Goal: Task Accomplishment & Management: Use online tool/utility

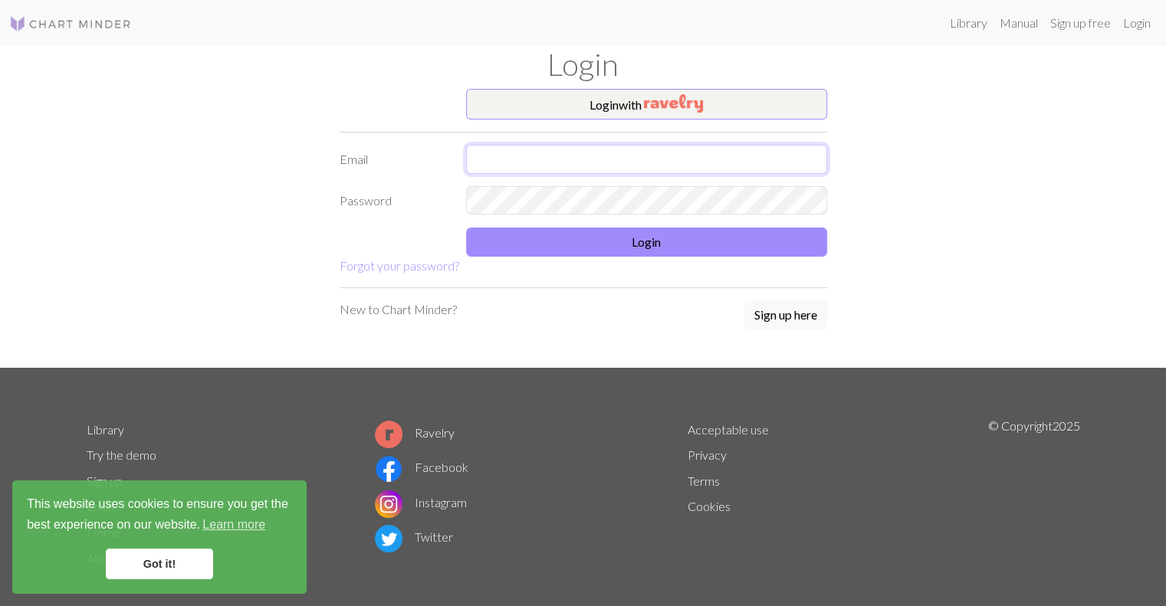
type input "gab9530@gmail.com"
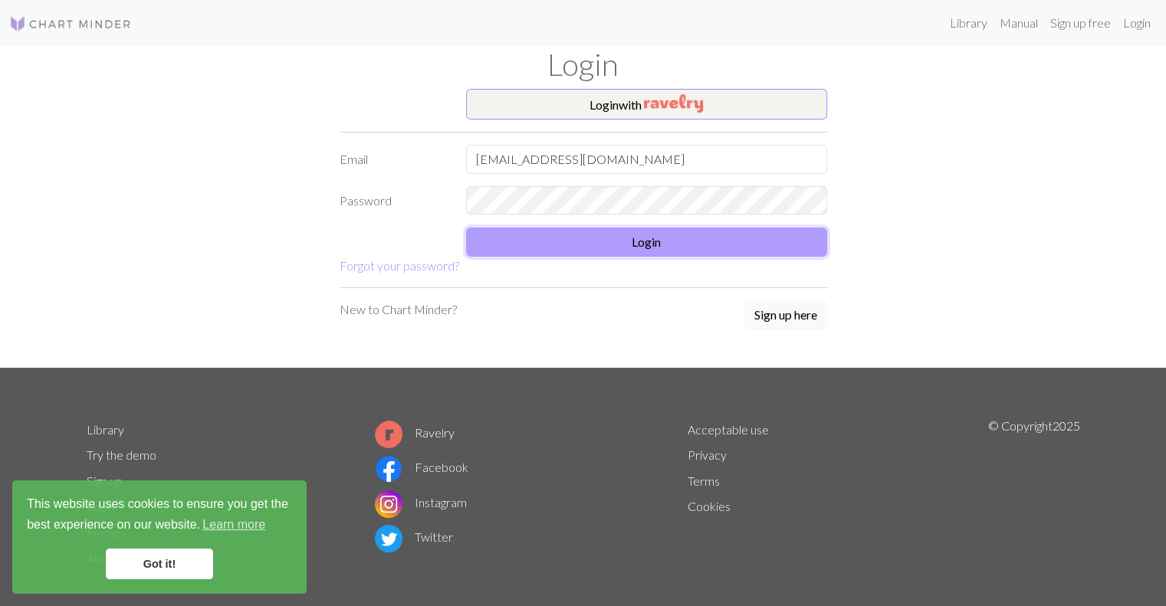
click at [627, 245] on button "Login" at bounding box center [646, 242] width 361 height 29
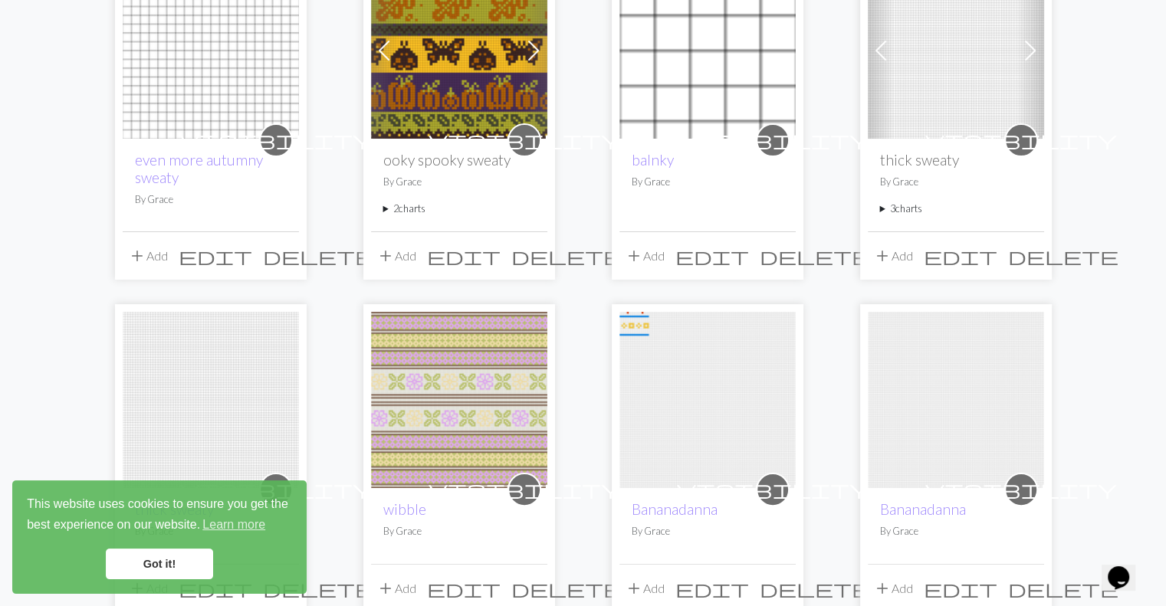
scroll to position [238, 0]
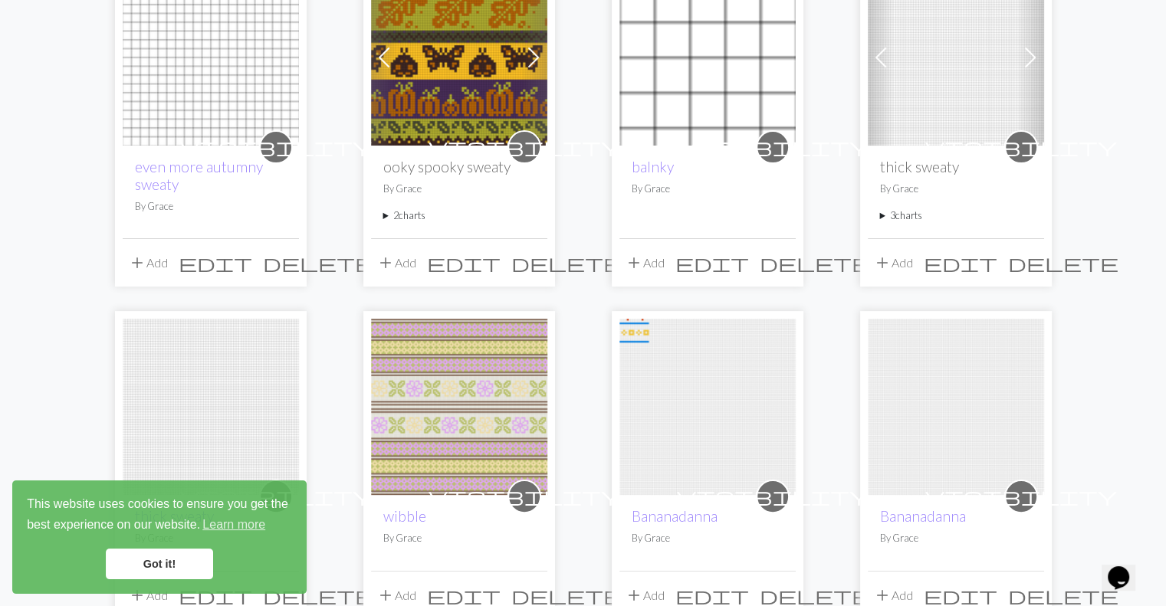
click at [906, 219] on summary "3 charts" at bounding box center [956, 216] width 152 height 15
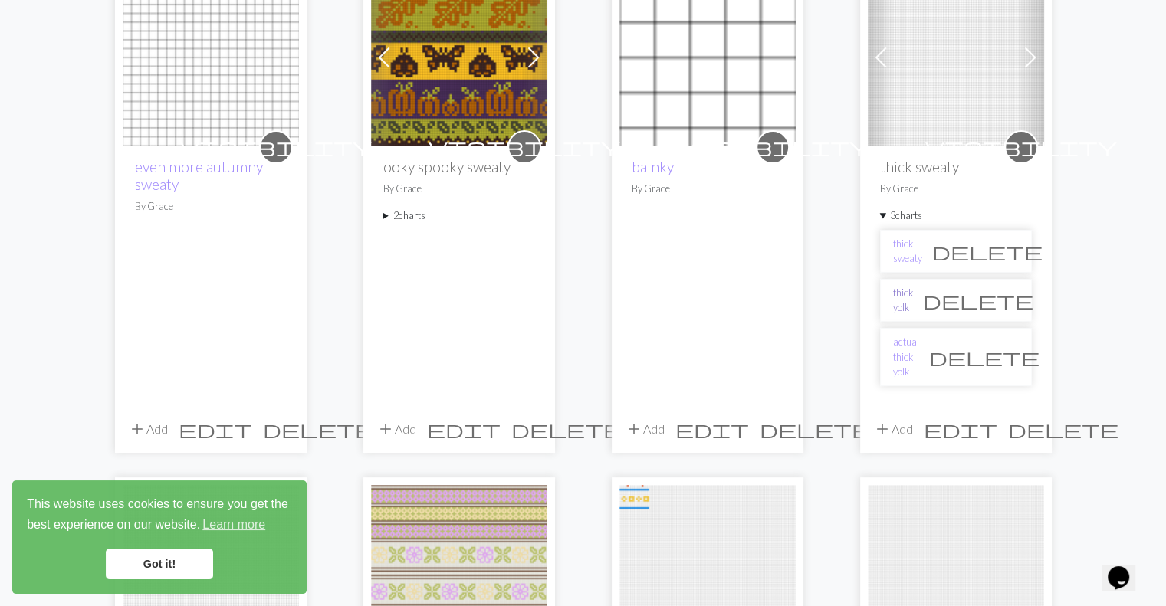
click at [913, 299] on link "thick yolk" at bounding box center [903, 300] width 20 height 29
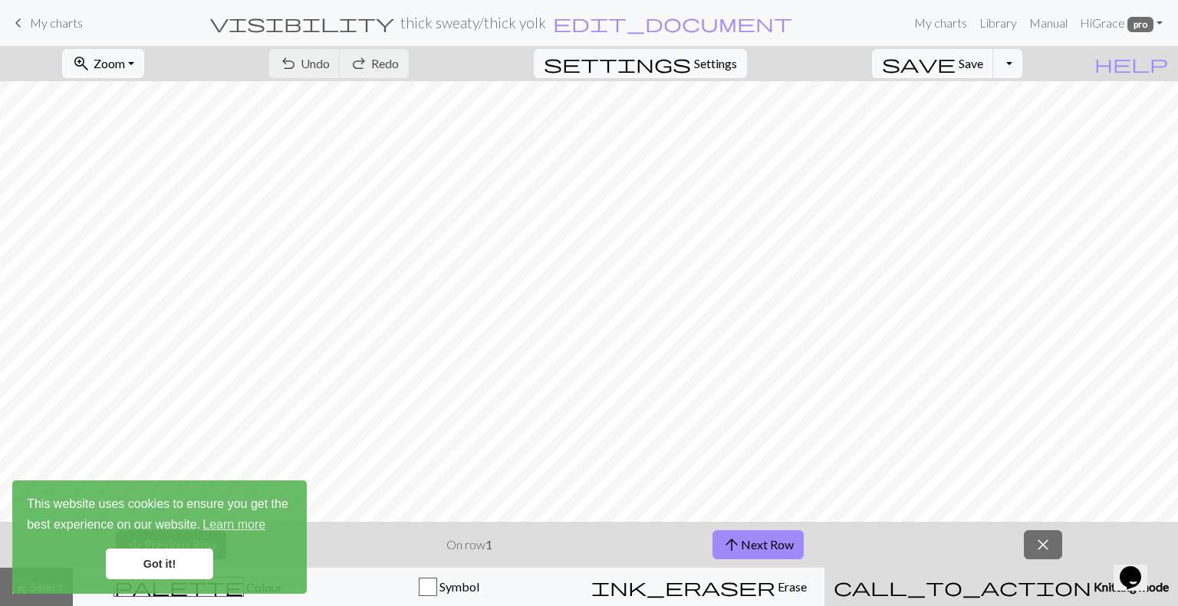
click at [28, 22] on link "keyboard_arrow_left My charts" at bounding box center [46, 23] width 74 height 26
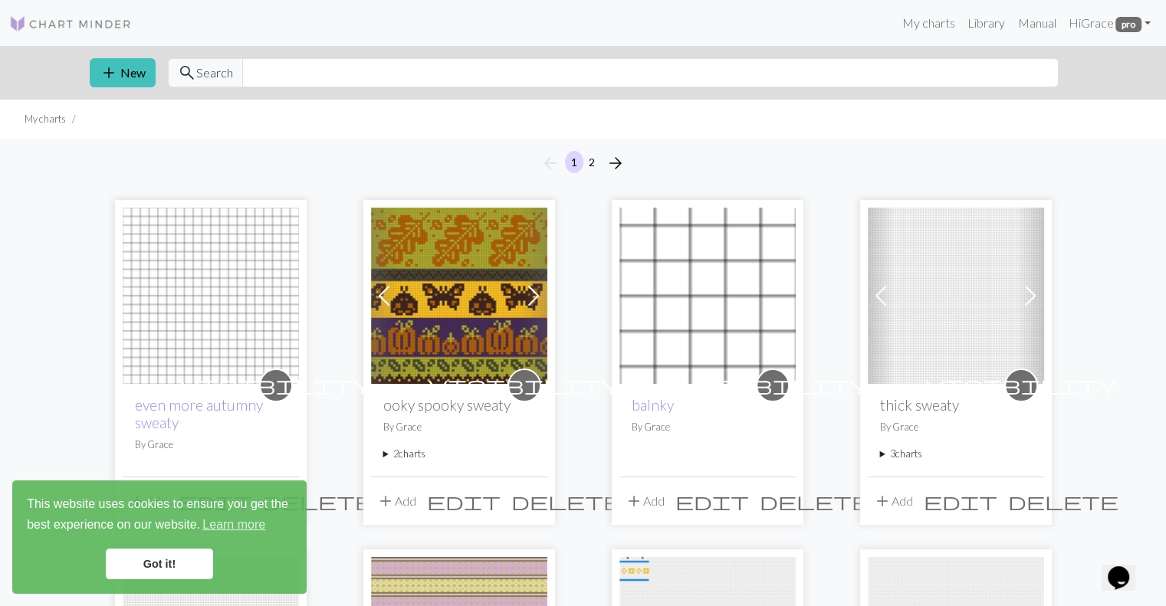
click at [914, 452] on summary "3 charts" at bounding box center [956, 454] width 152 height 15
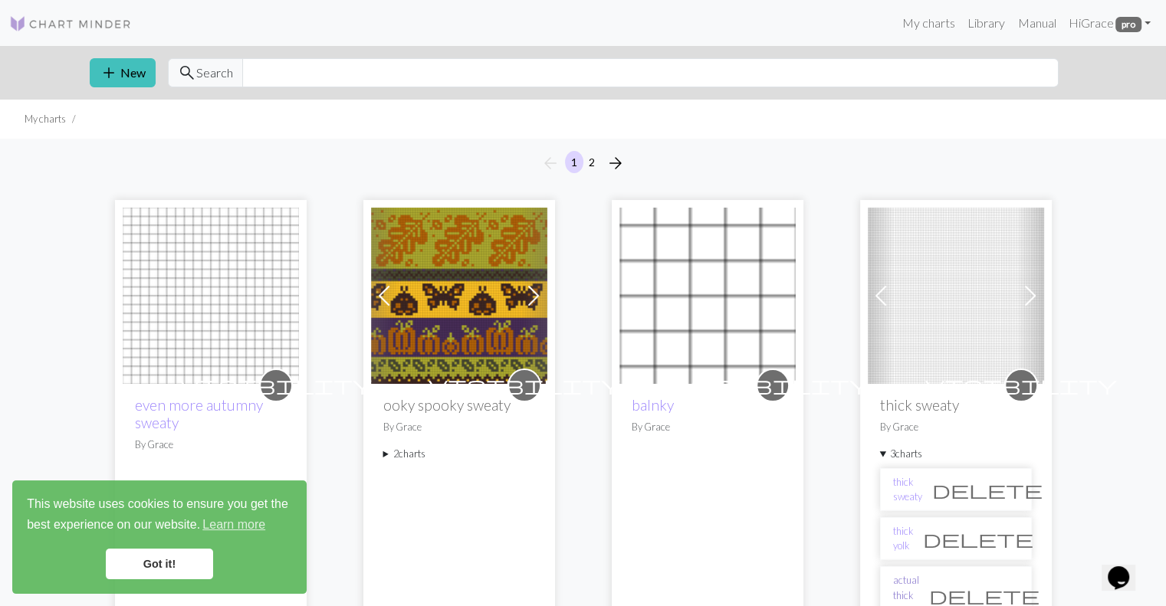
click at [919, 590] on link "actual thick yolk" at bounding box center [906, 596] width 26 height 44
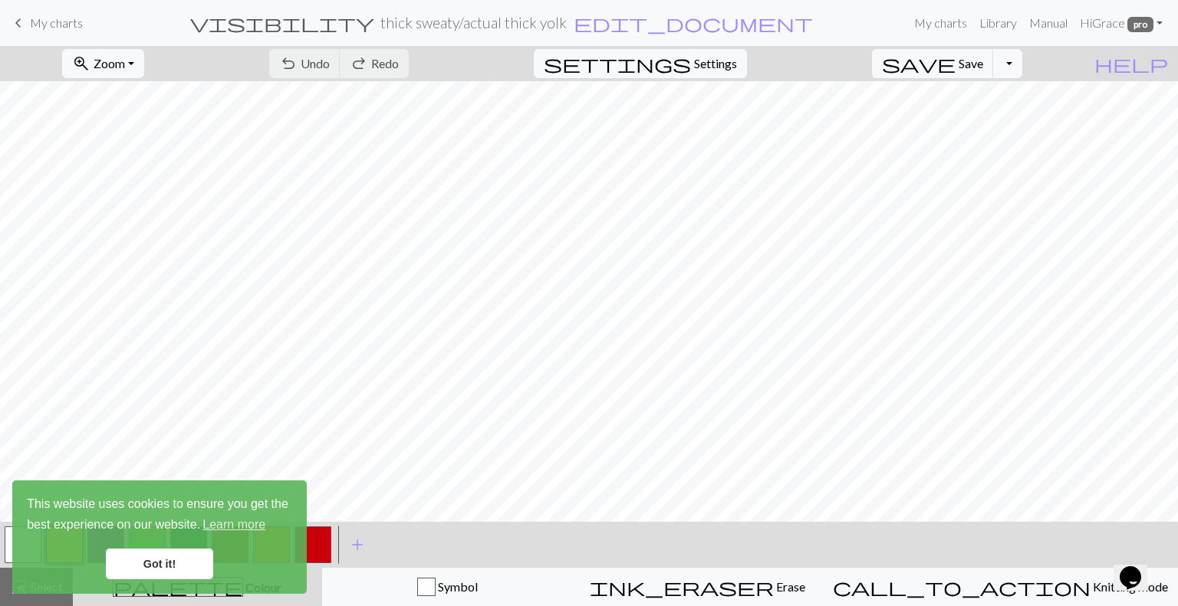
click at [179, 548] on div "This website uses cookies to ensure you get the best experience on our website.…" at bounding box center [159, 537] width 294 height 113
click at [182, 572] on link "Got it!" at bounding box center [159, 564] width 107 height 31
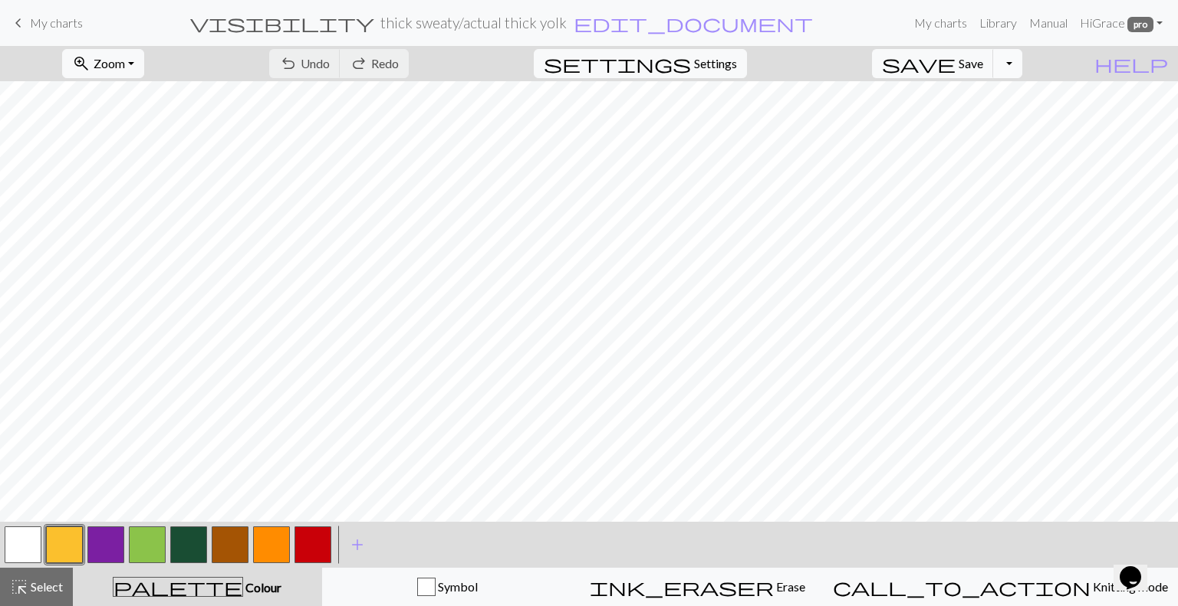
click at [1022, 69] on button "Toggle Dropdown" at bounding box center [1007, 63] width 29 height 29
click at [1017, 93] on button "file_copy Save a copy" at bounding box center [894, 97] width 253 height 25
click at [42, 580] on span "Select" at bounding box center [45, 587] width 35 height 15
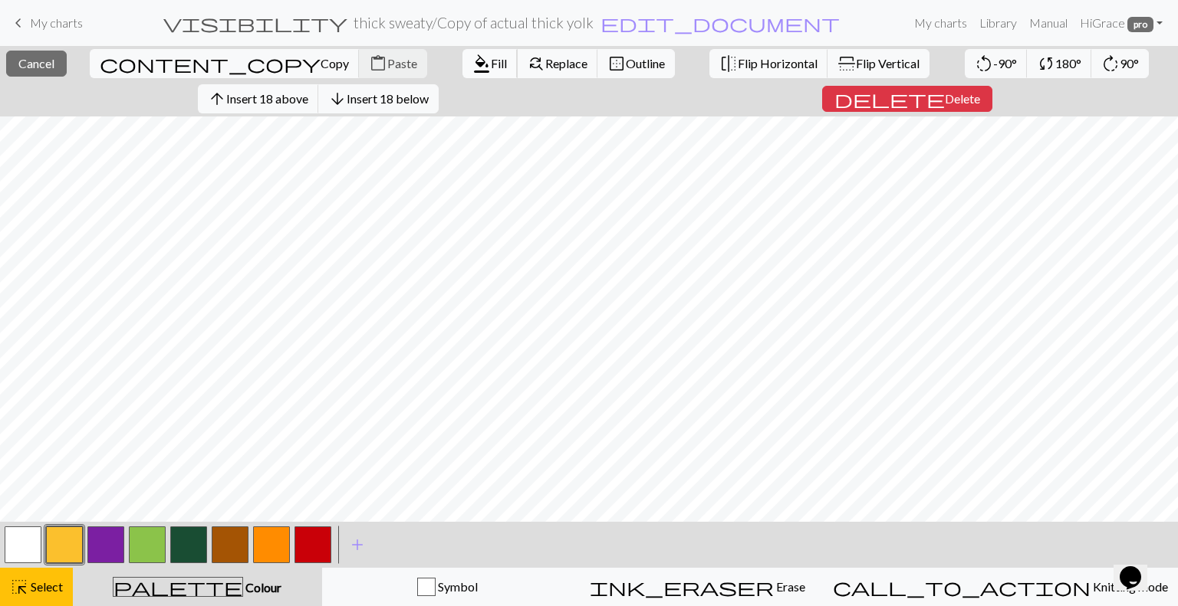
click at [491, 66] on span "Fill" at bounding box center [499, 63] width 16 height 15
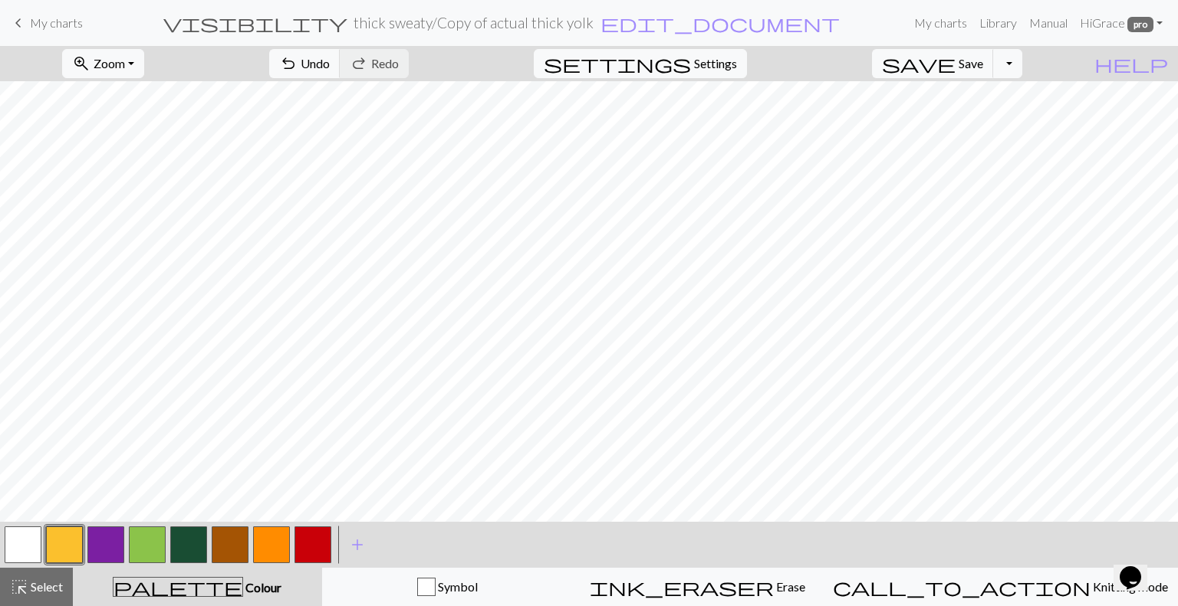
click at [100, 557] on button "button" at bounding box center [105, 545] width 37 height 37
click at [297, 55] on span "undo" at bounding box center [288, 63] width 18 height 21
click at [330, 66] on span "Undo" at bounding box center [315, 63] width 29 height 15
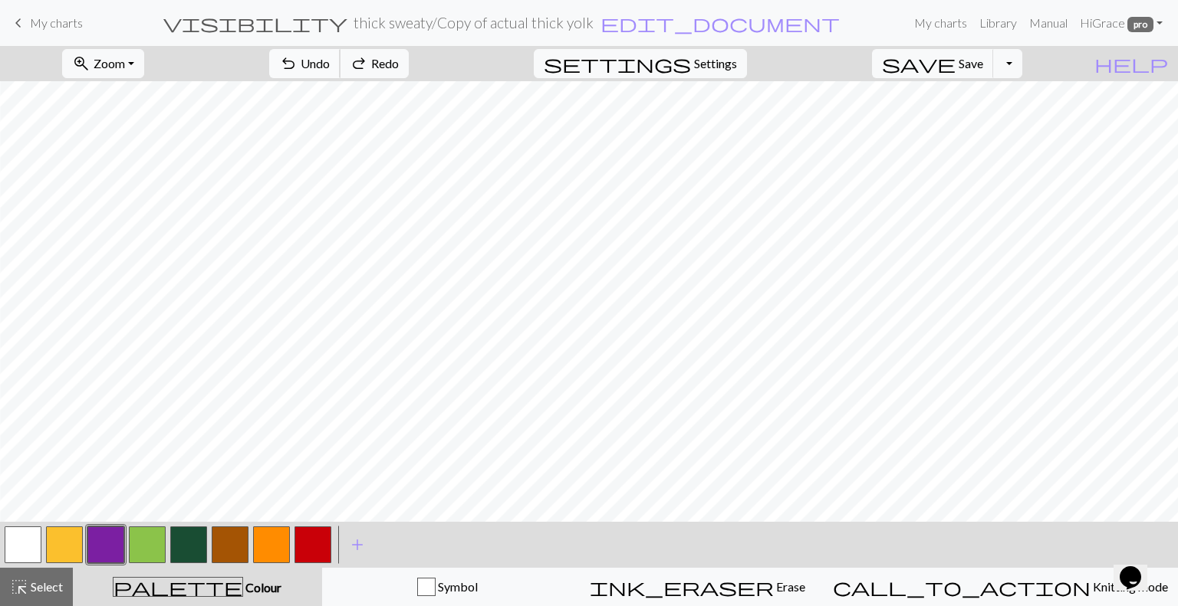
click at [330, 66] on span "Undo" at bounding box center [315, 63] width 29 height 15
click at [399, 65] on span "Redo" at bounding box center [385, 63] width 28 height 15
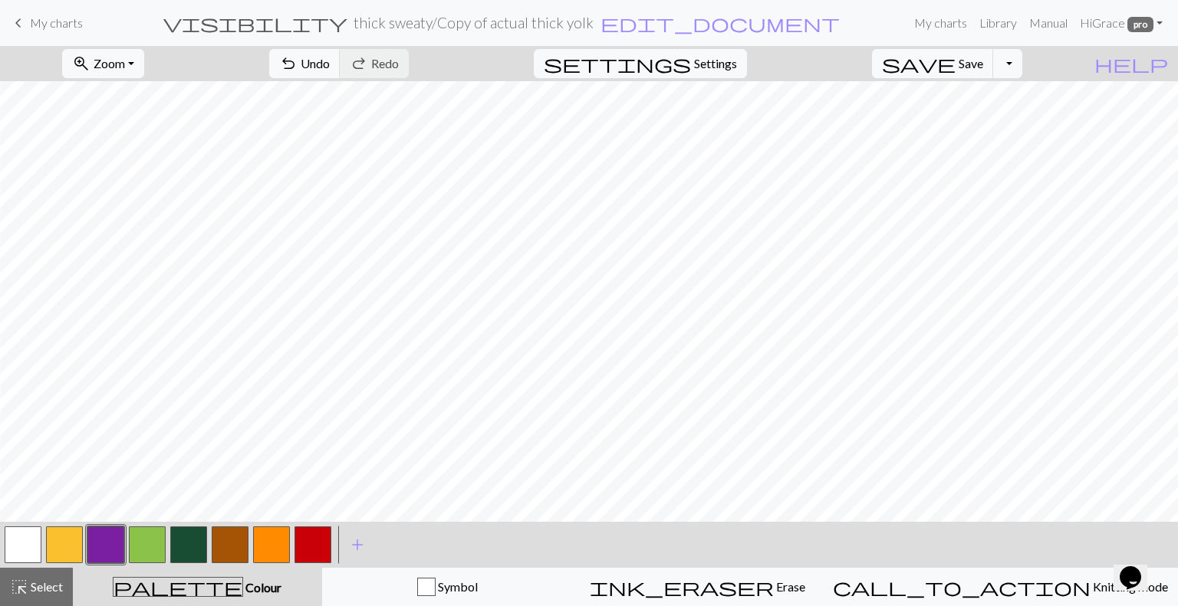
scroll to position [0, 958]
click at [774, 583] on span "Erase" at bounding box center [789, 587] width 31 height 15
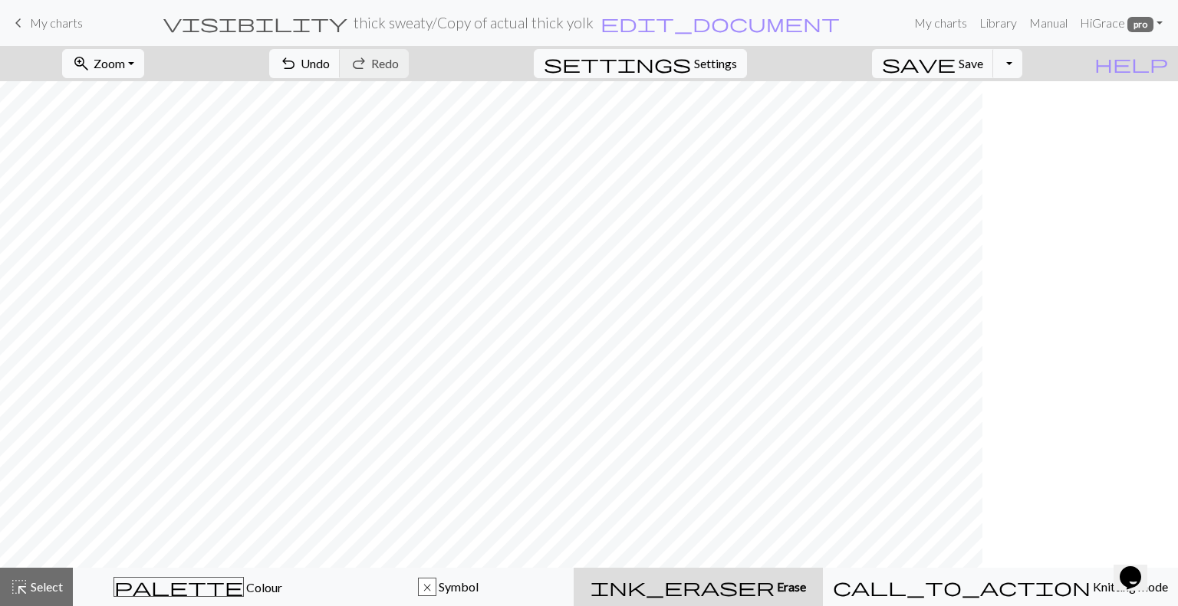
scroll to position [0, 0]
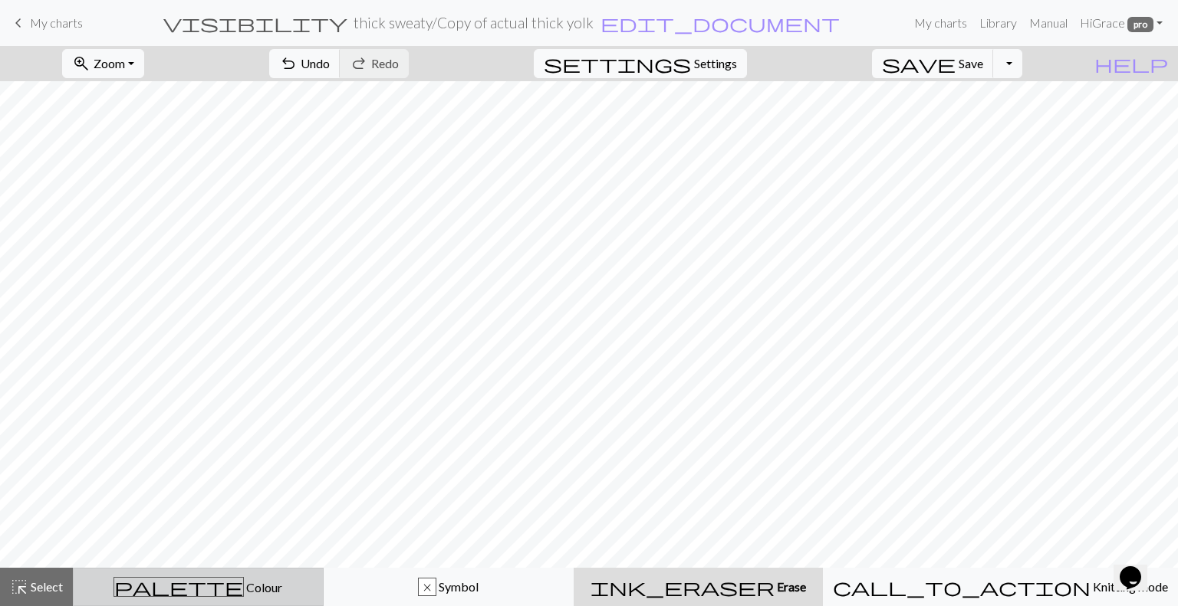
click at [187, 600] on button "palette Colour Colour" at bounding box center [198, 587] width 251 height 38
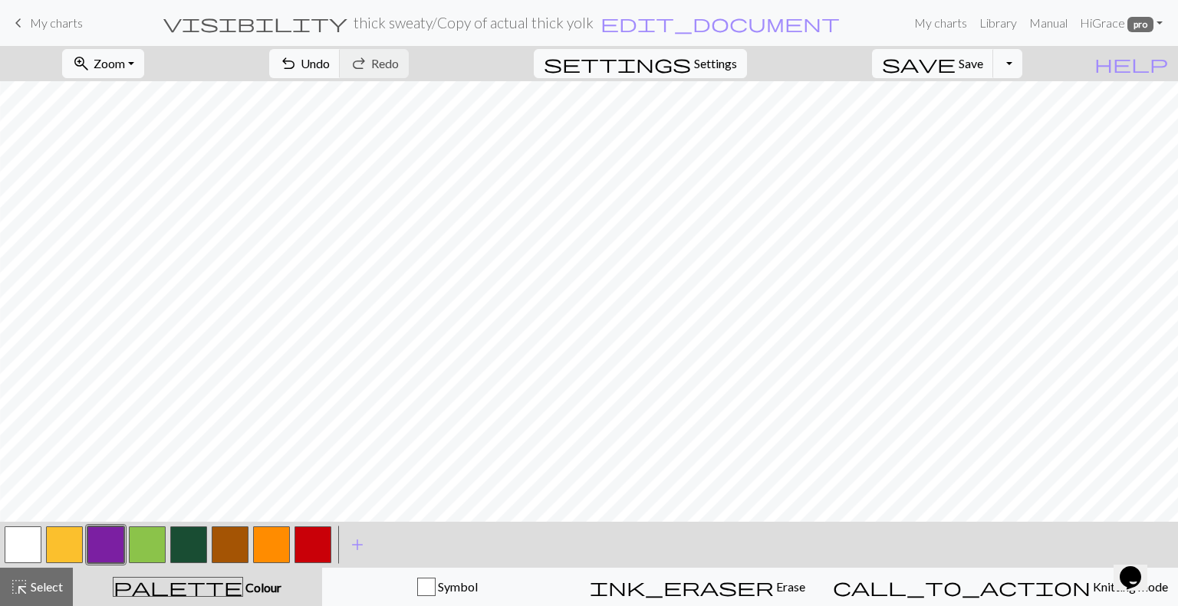
scroll to position [0, 15]
click at [61, 551] on button "button" at bounding box center [64, 545] width 37 height 37
click at [113, 535] on button "button" at bounding box center [105, 545] width 37 height 37
click at [59, 554] on button "button" at bounding box center [64, 545] width 37 height 37
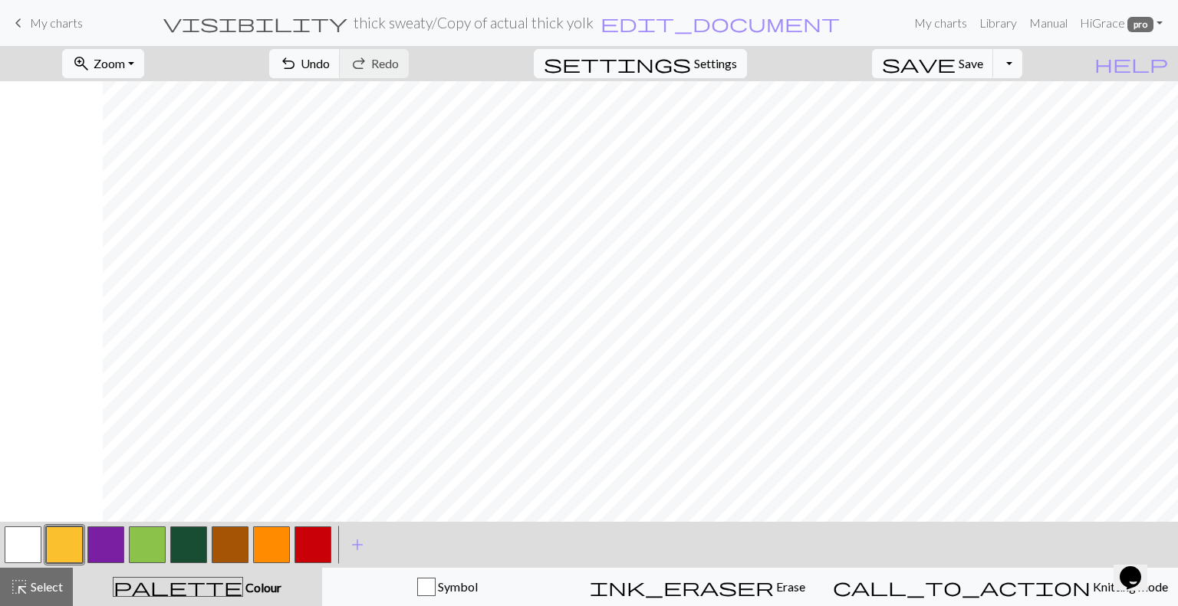
scroll to position [0, 359]
click at [96, 548] on button "button" at bounding box center [105, 545] width 37 height 37
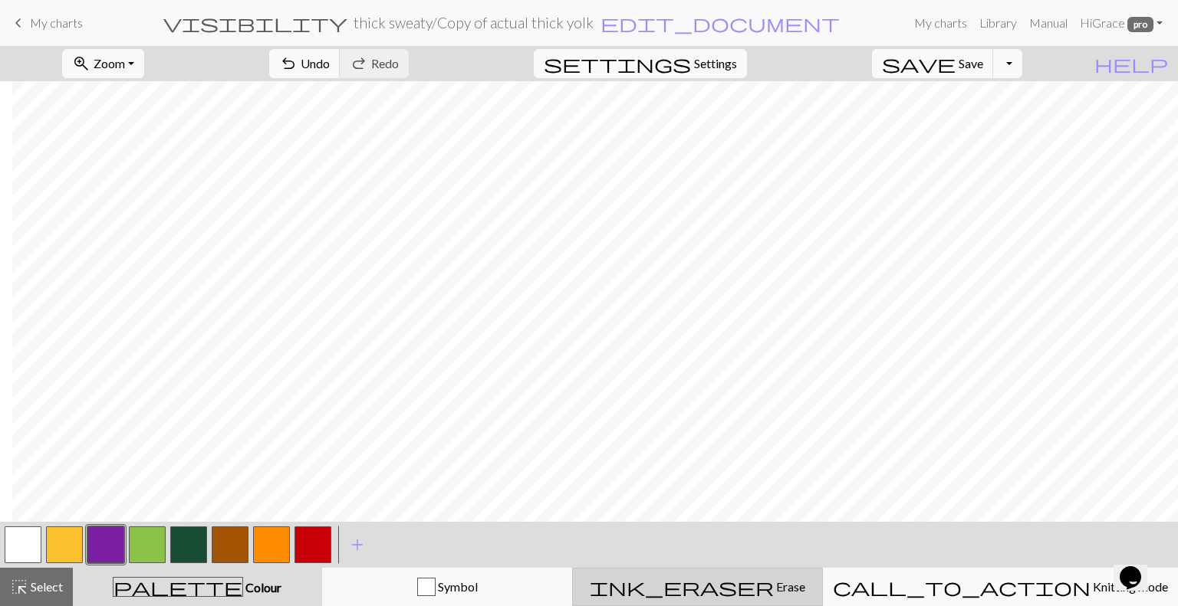
click at [748, 580] on span "ink_eraser" at bounding box center [682, 587] width 184 height 21
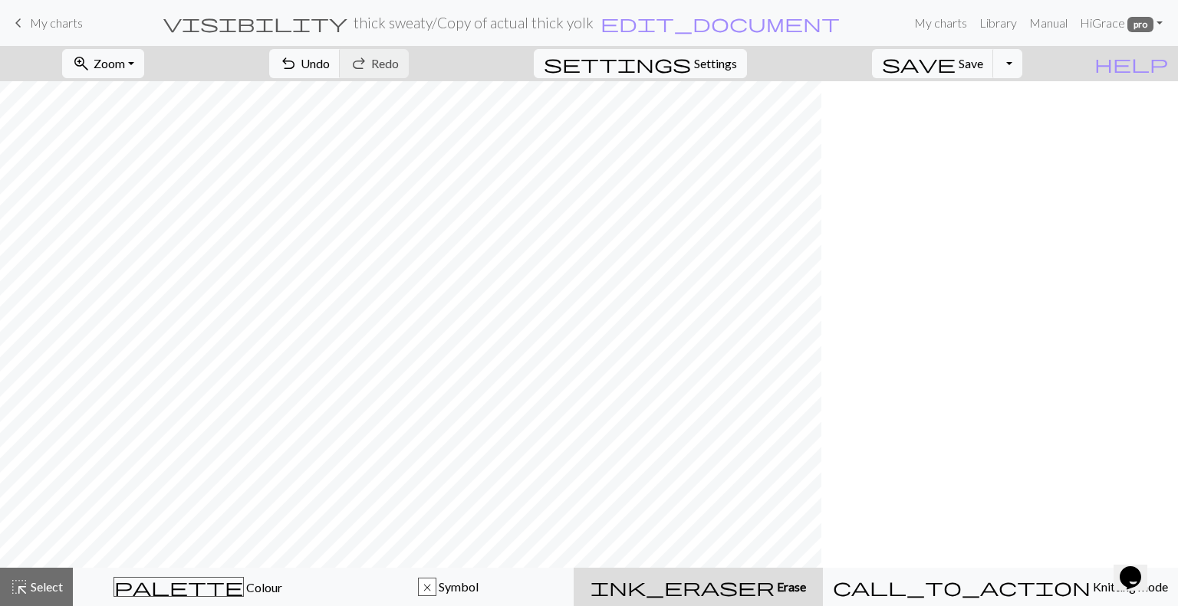
scroll to position [0, 0]
click at [244, 581] on span "Colour" at bounding box center [263, 587] width 38 height 15
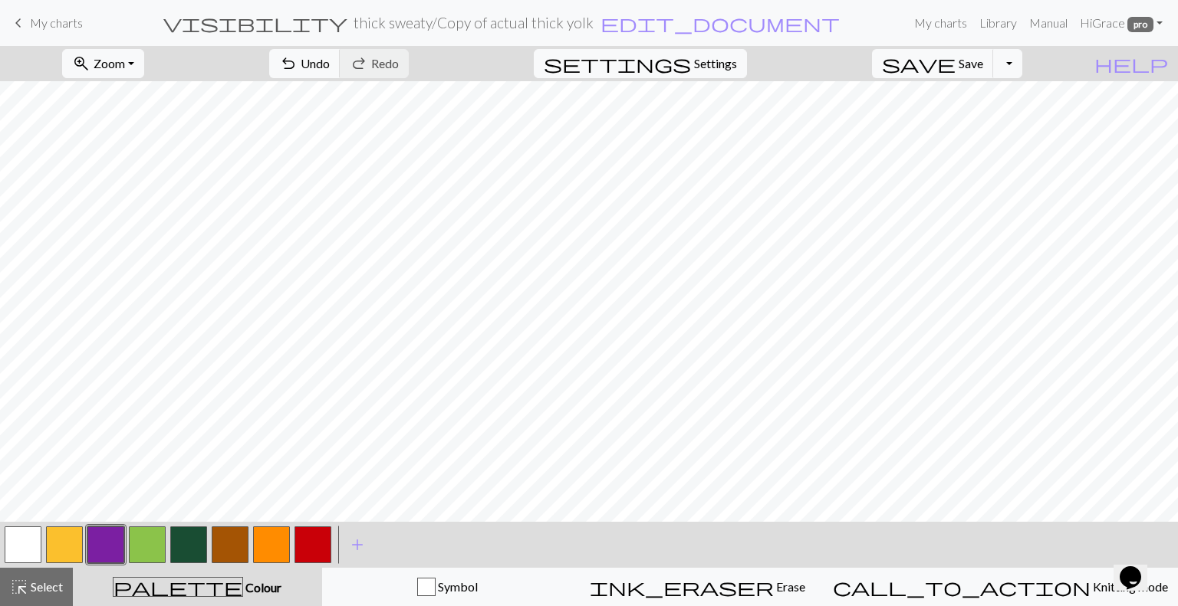
click at [74, 549] on button "button" at bounding box center [64, 545] width 37 height 37
click at [157, 545] on button "button" at bounding box center [147, 545] width 37 height 37
click at [221, 547] on button "button" at bounding box center [230, 545] width 37 height 37
click at [64, 554] on button "button" at bounding box center [64, 545] width 37 height 37
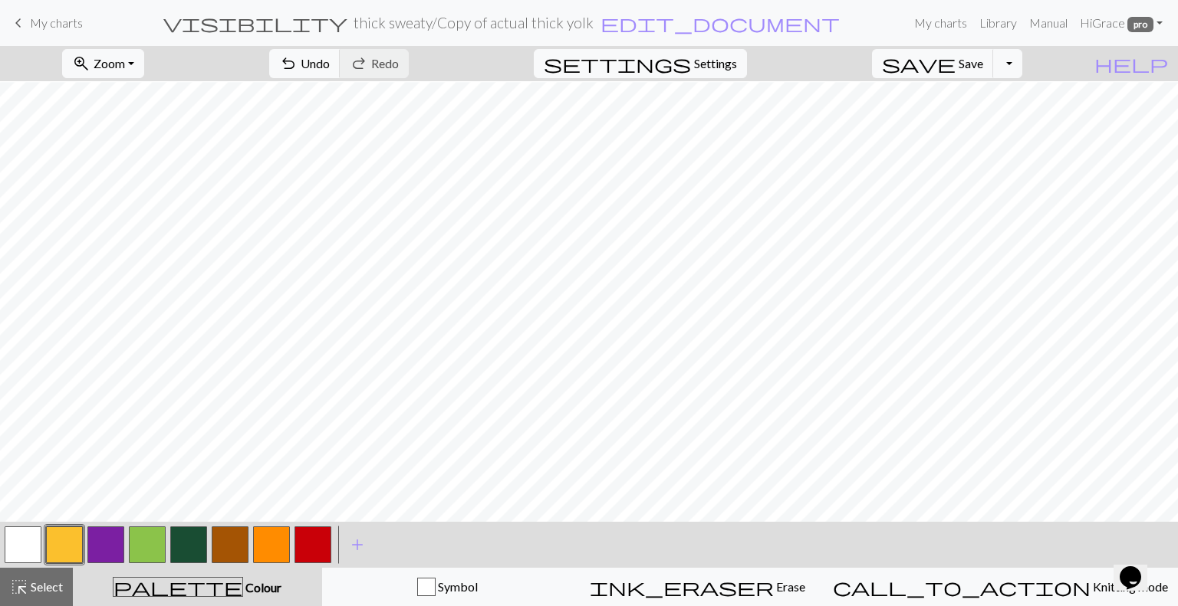
click at [236, 545] on button "button" at bounding box center [230, 545] width 37 height 37
click at [147, 543] on button "button" at bounding box center [147, 545] width 37 height 37
click at [33, 586] on span "Select" at bounding box center [45, 587] width 35 height 15
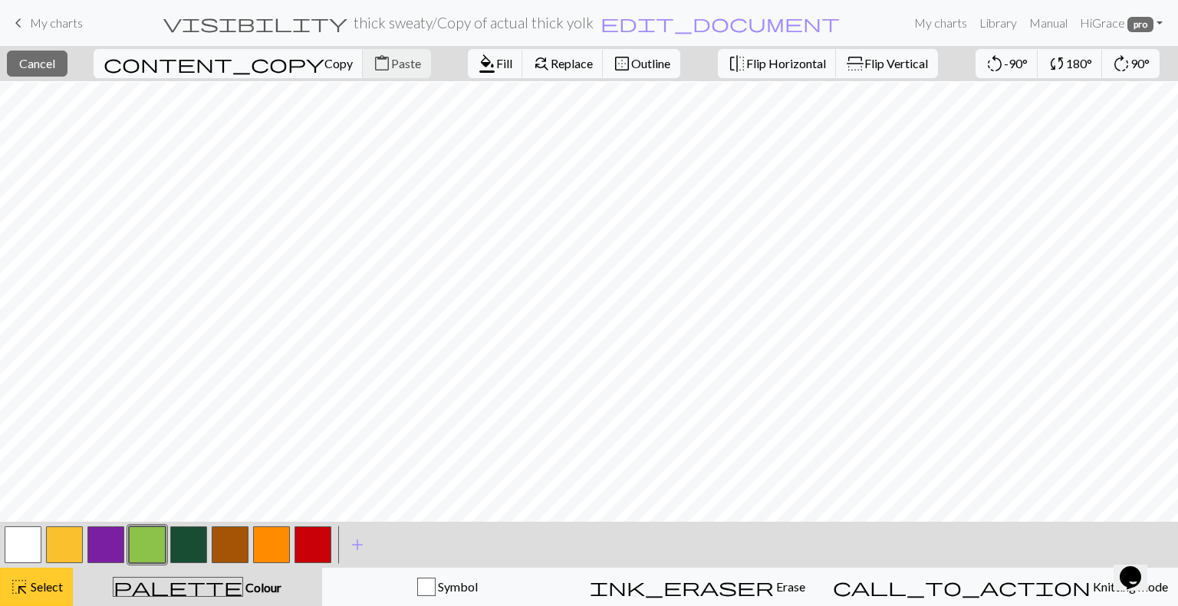
click at [38, 590] on span "Select" at bounding box center [45, 587] width 35 height 15
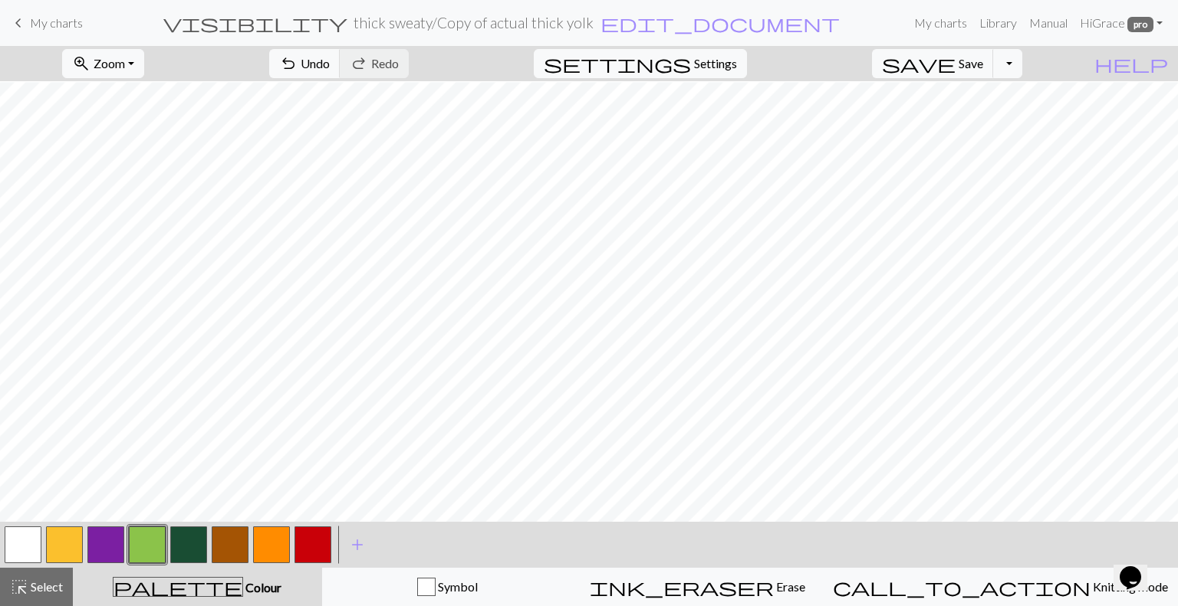
click at [58, 547] on button "button" at bounding box center [64, 545] width 37 height 37
click at [222, 541] on button "button" at bounding box center [230, 545] width 37 height 37
click at [44, 585] on span "Select" at bounding box center [45, 587] width 35 height 15
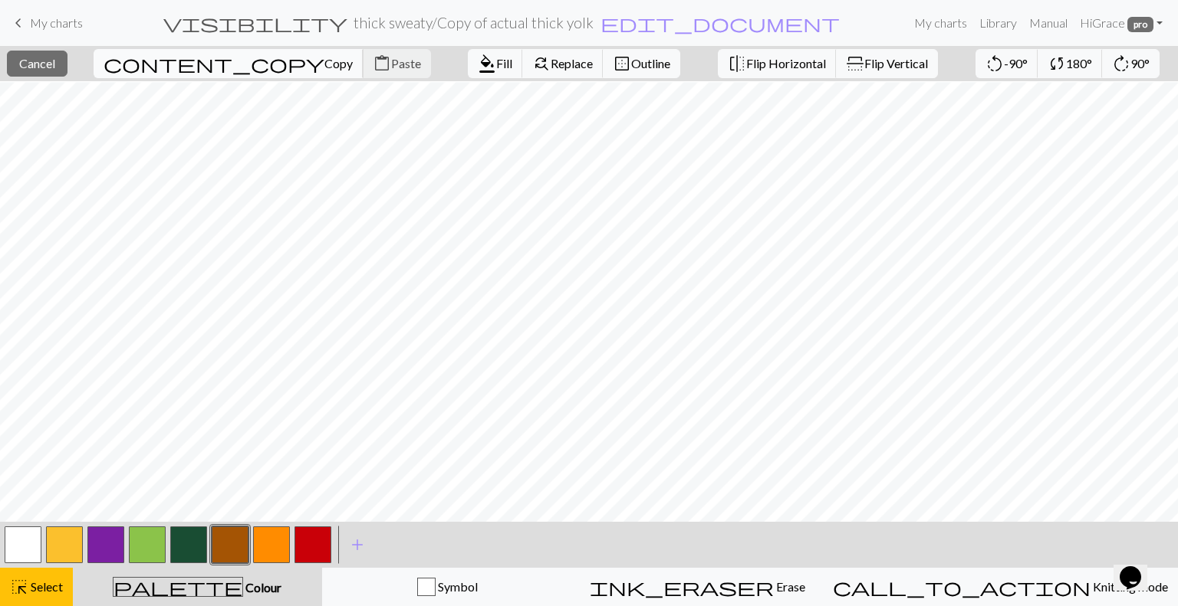
click at [324, 67] on span "Copy" at bounding box center [338, 63] width 28 height 15
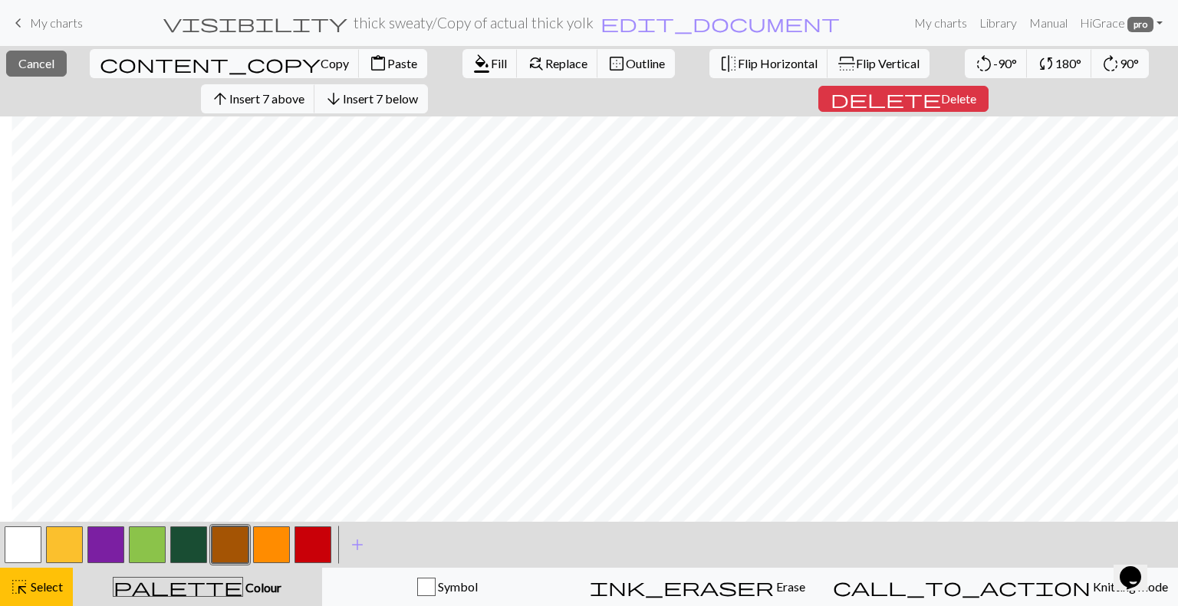
click at [387, 67] on span "Paste" at bounding box center [402, 63] width 30 height 15
click at [58, 584] on span "Select" at bounding box center [45, 587] width 35 height 15
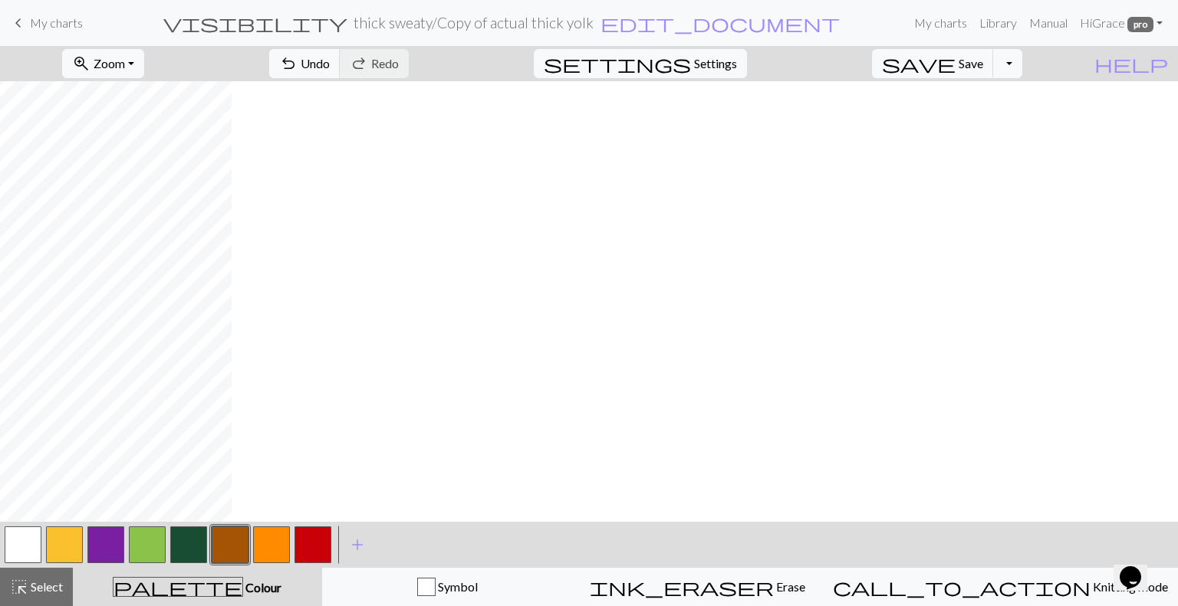
scroll to position [0, 0]
click at [150, 534] on button "button" at bounding box center [147, 545] width 37 height 37
click at [269, 551] on button "button" at bounding box center [271, 545] width 37 height 37
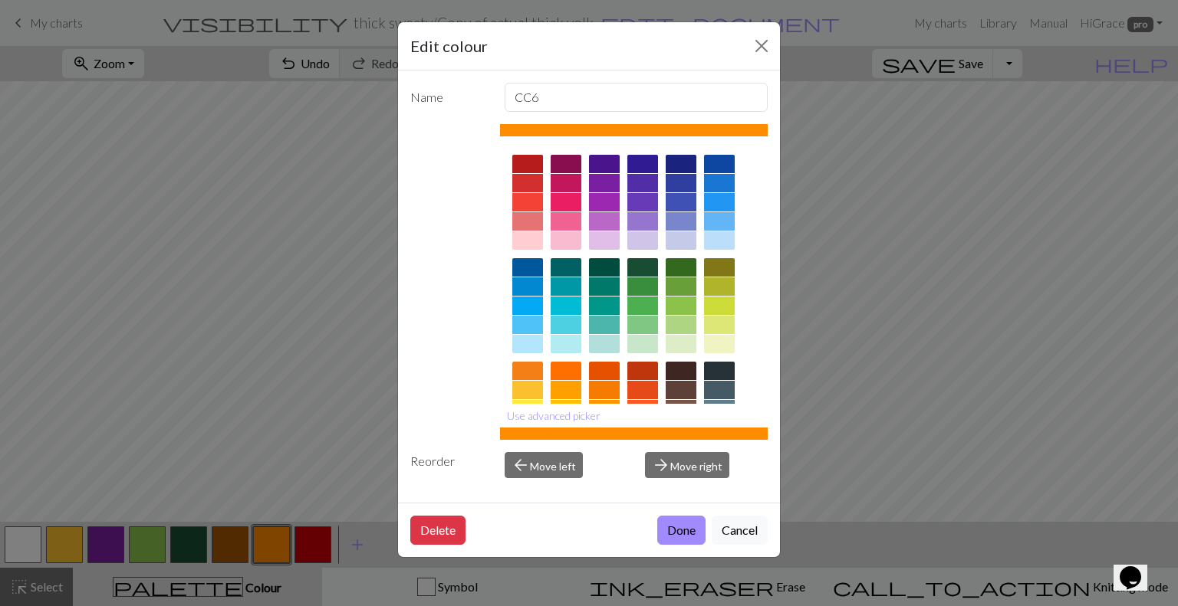
click at [269, 551] on div "Edit colour Name CC6 Use advanced picker Reorder arrow_back Move left arrow_for…" at bounding box center [589, 303] width 1178 height 606
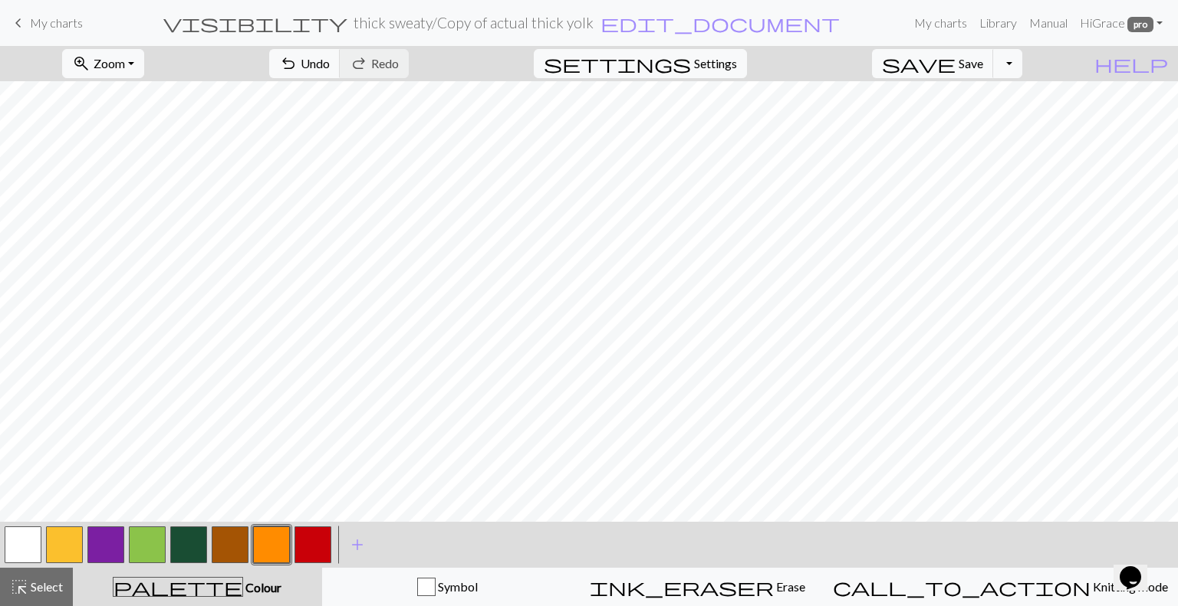
click at [269, 551] on button "button" at bounding box center [271, 545] width 37 height 37
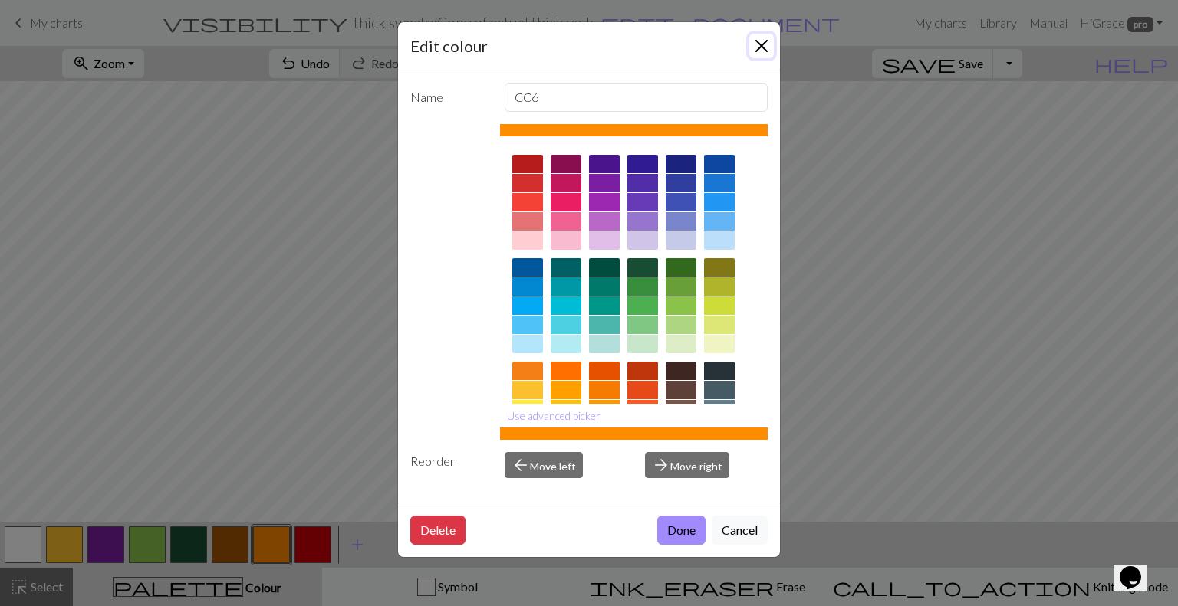
click at [764, 45] on button "Close" at bounding box center [761, 46] width 25 height 25
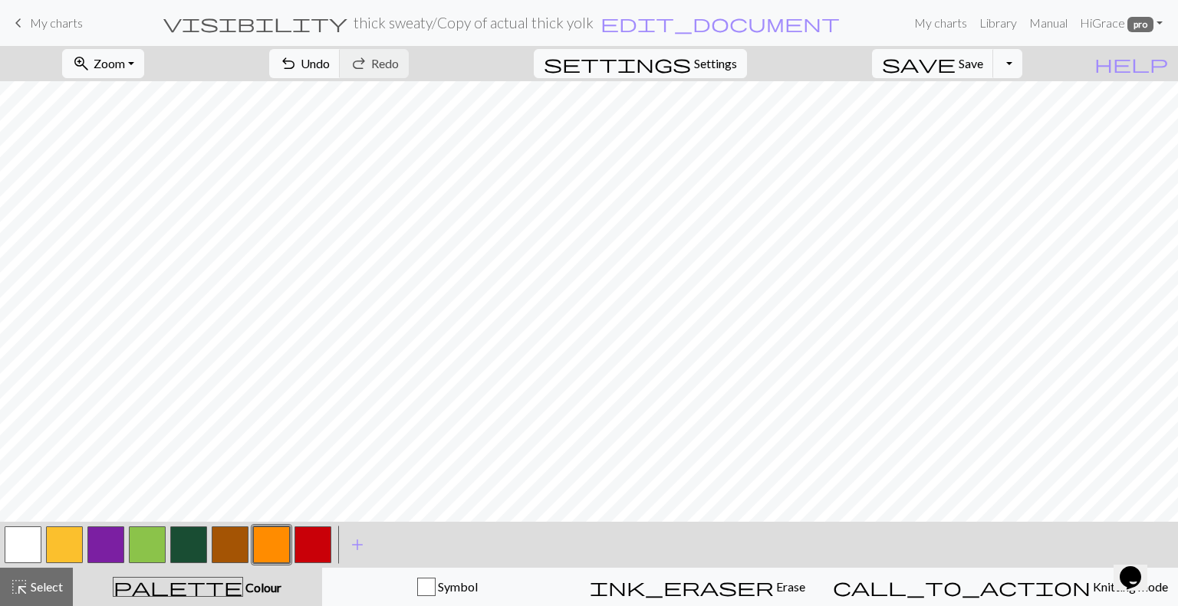
click at [227, 542] on button "button" at bounding box center [230, 545] width 37 height 37
click at [174, 550] on button "button" at bounding box center [188, 545] width 37 height 37
click at [319, 548] on button "button" at bounding box center [312, 545] width 37 height 37
click at [260, 537] on button "button" at bounding box center [271, 545] width 37 height 37
click at [148, 541] on button "button" at bounding box center [147, 545] width 37 height 37
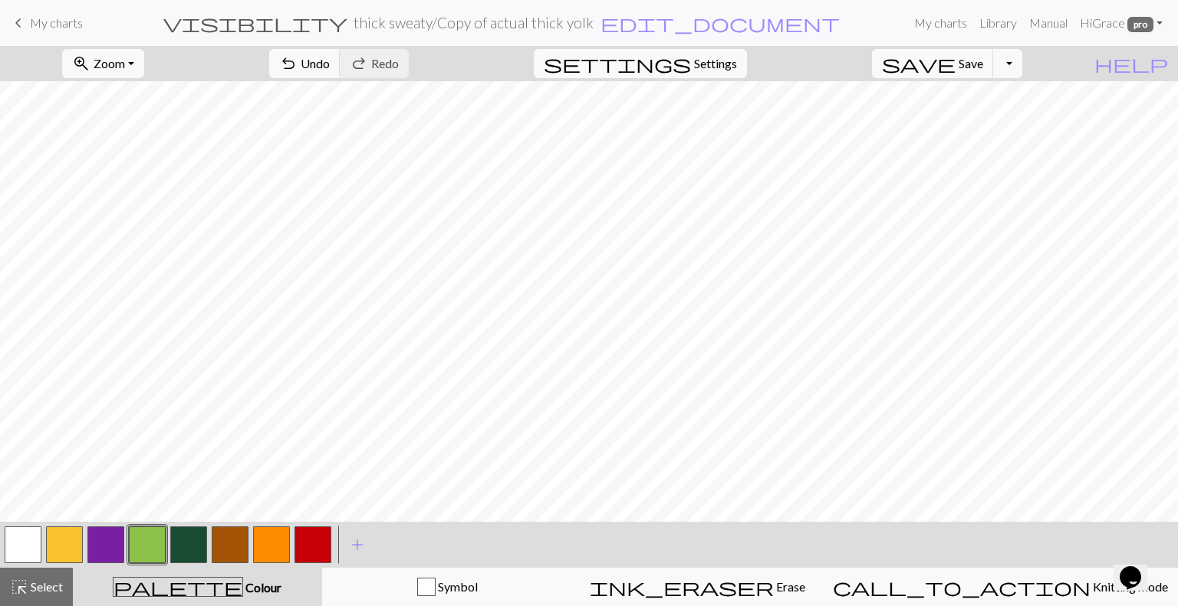
click at [233, 546] on button "button" at bounding box center [230, 545] width 37 height 37
click at [190, 546] on button "button" at bounding box center [188, 545] width 37 height 37
click at [301, 543] on button "button" at bounding box center [312, 545] width 37 height 37
click at [233, 548] on button "button" at bounding box center [230, 545] width 37 height 37
click at [190, 551] on button "button" at bounding box center [188, 545] width 37 height 37
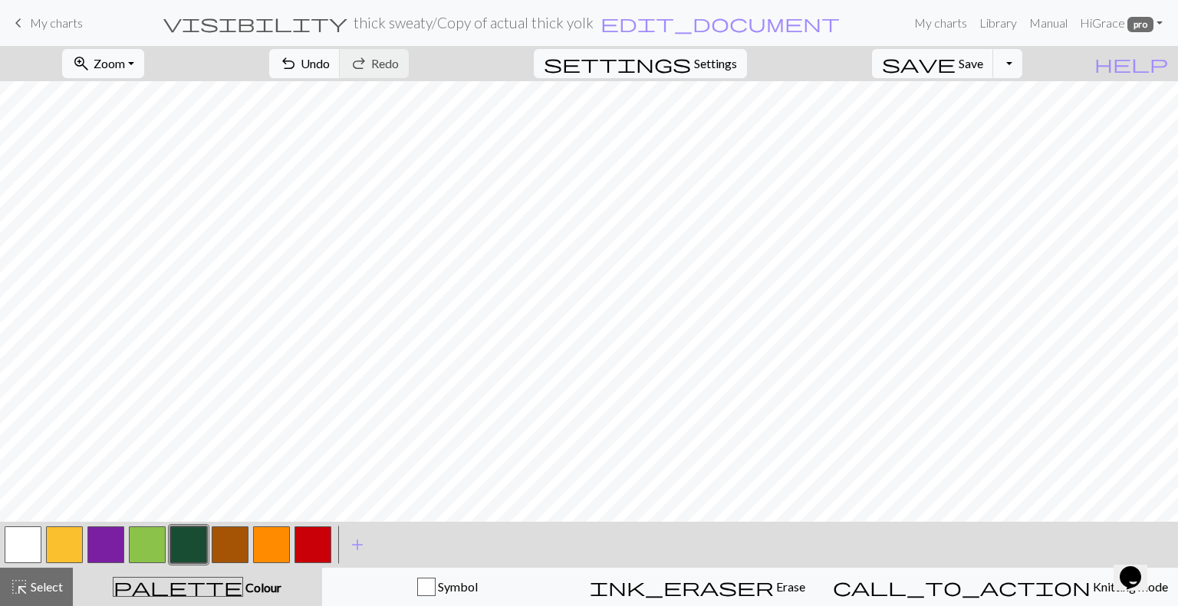
click at [268, 537] on button "button" at bounding box center [271, 545] width 37 height 37
click at [199, 539] on button "button" at bounding box center [188, 545] width 37 height 37
click at [139, 547] on button "button" at bounding box center [147, 545] width 37 height 37
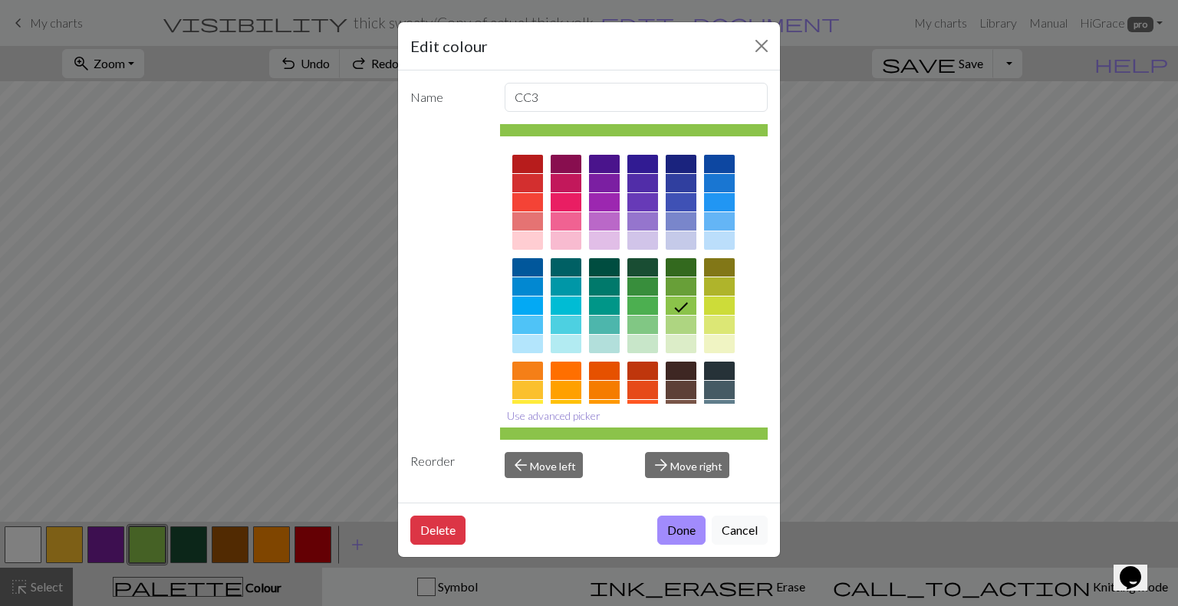
click at [581, 413] on button "Use advanced picker" at bounding box center [553, 416] width 107 height 24
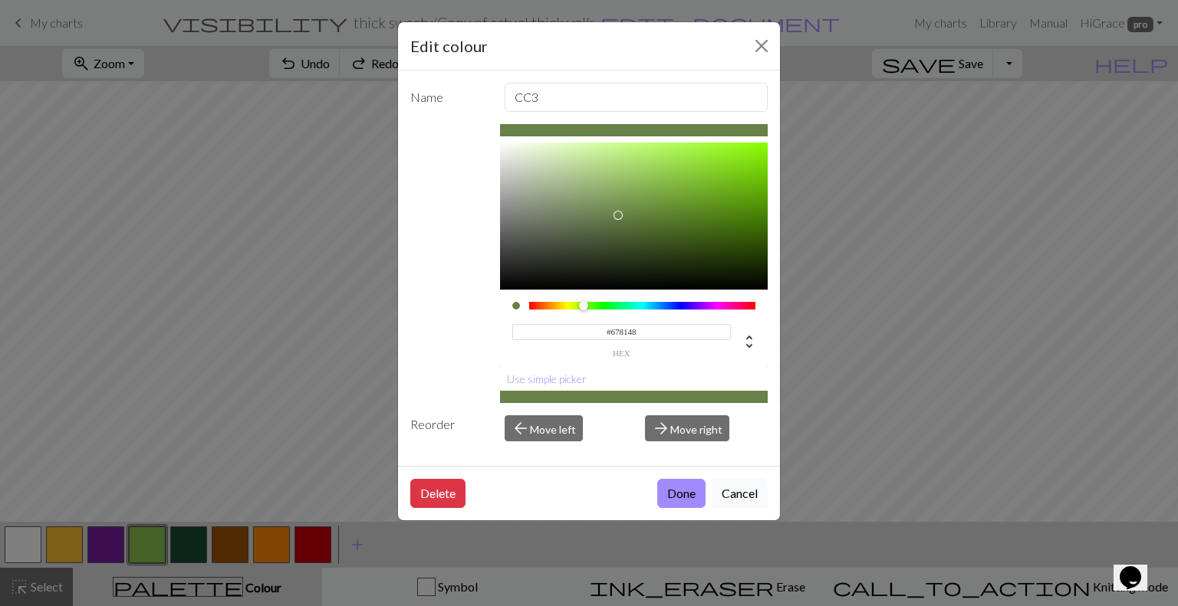
click at [616, 215] on div at bounding box center [634, 216] width 268 height 147
type input "#8EAF6C"
drag, startPoint x: 616, startPoint y: 215, endPoint x: 603, endPoint y: 189, distance: 30.2
click at [603, 189] on div at bounding box center [601, 188] width 9 height 9
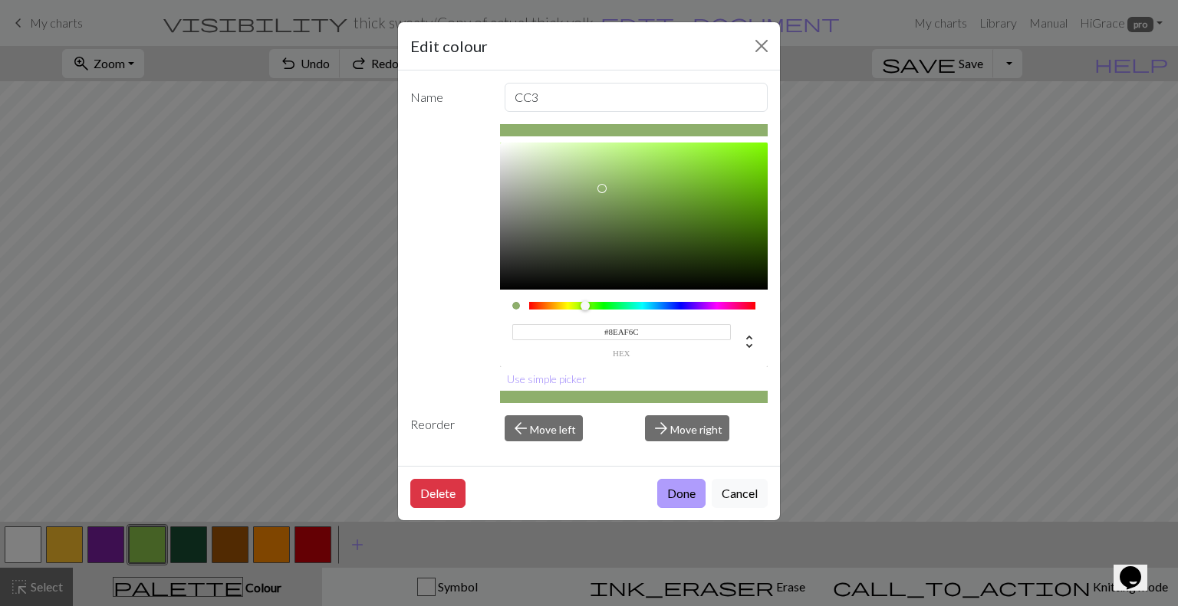
click at [692, 481] on button "Done" at bounding box center [681, 493] width 48 height 29
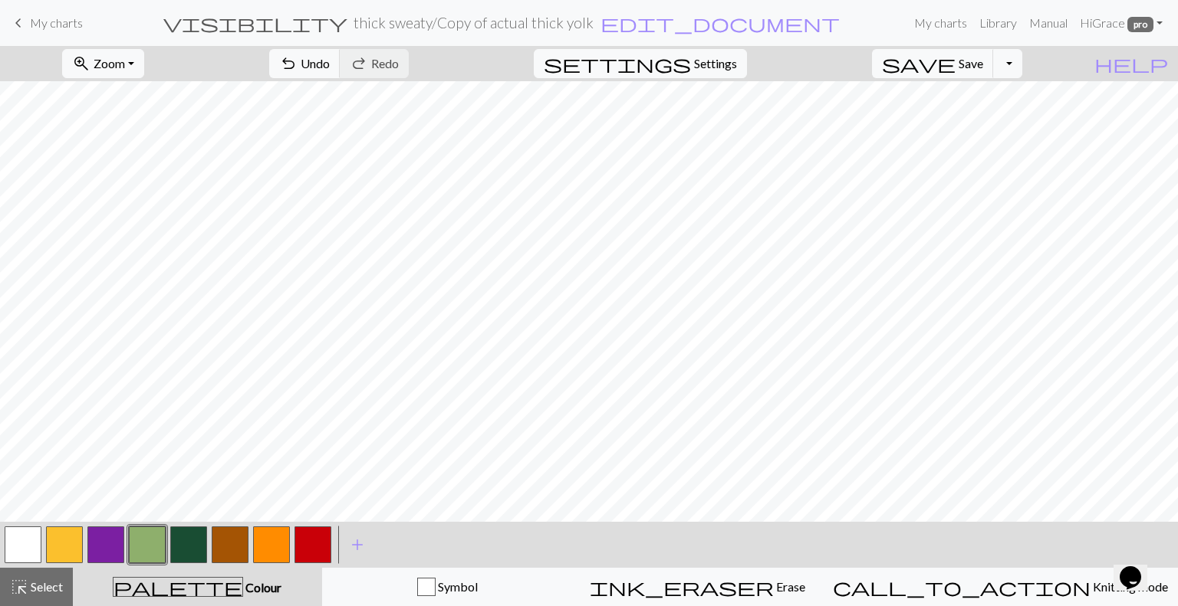
click at [142, 552] on button "button" at bounding box center [147, 545] width 37 height 37
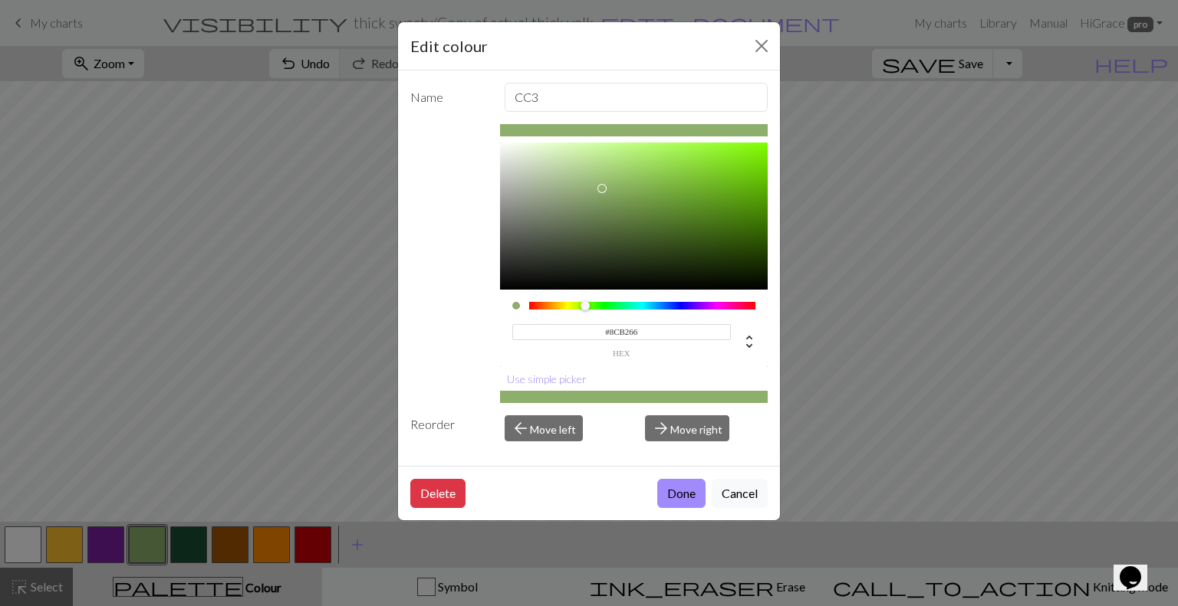
click at [614, 187] on div at bounding box center [634, 216] width 268 height 147
type input "#97B266"
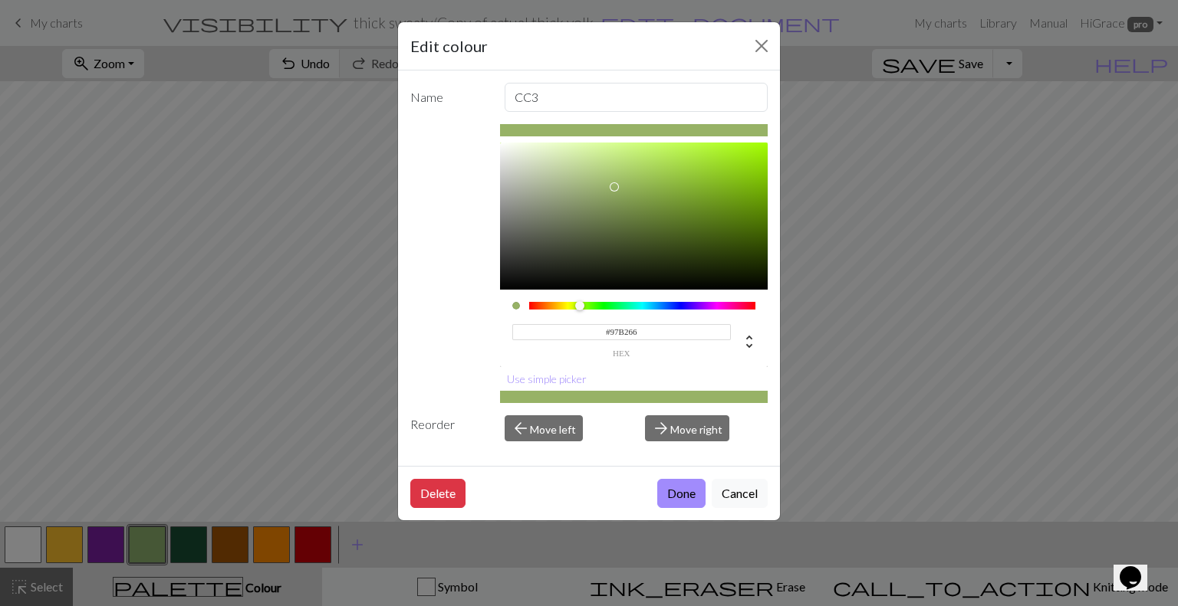
click at [580, 305] on div at bounding box center [579, 305] width 9 height 9
click at [683, 488] on button "Done" at bounding box center [681, 493] width 48 height 29
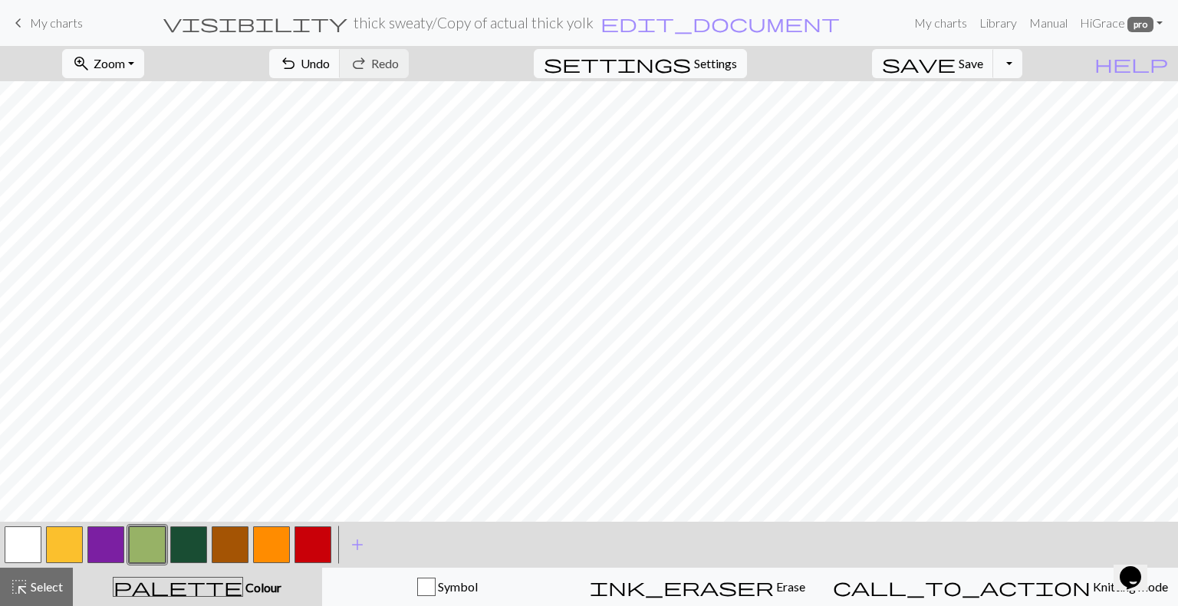
click at [77, 544] on button "button" at bounding box center [64, 545] width 37 height 37
click at [143, 554] on button "button" at bounding box center [147, 545] width 37 height 37
click at [61, 538] on button "button" at bounding box center [64, 545] width 37 height 37
click at [230, 554] on button "button" at bounding box center [230, 545] width 37 height 37
click at [149, 550] on button "button" at bounding box center [147, 545] width 37 height 37
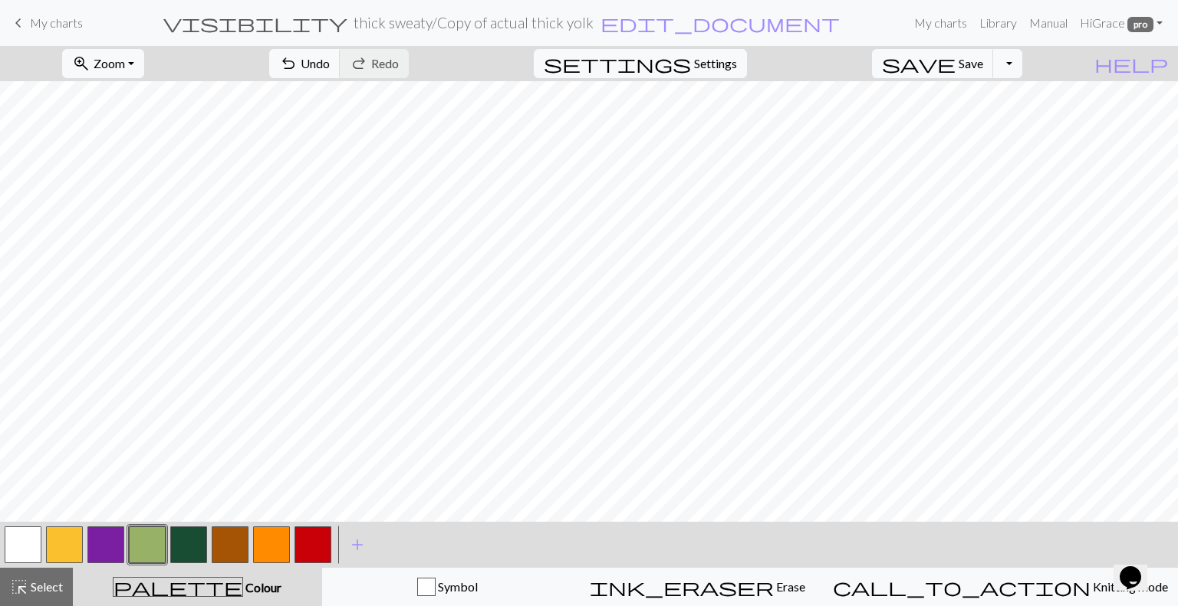
click at [68, 545] on button "button" at bounding box center [64, 545] width 37 height 37
click at [146, 543] on button "button" at bounding box center [147, 545] width 37 height 37
click at [58, 546] on button "button" at bounding box center [64, 545] width 37 height 37
click at [232, 555] on button "button" at bounding box center [230, 545] width 37 height 37
click at [62, 536] on button "button" at bounding box center [64, 545] width 37 height 37
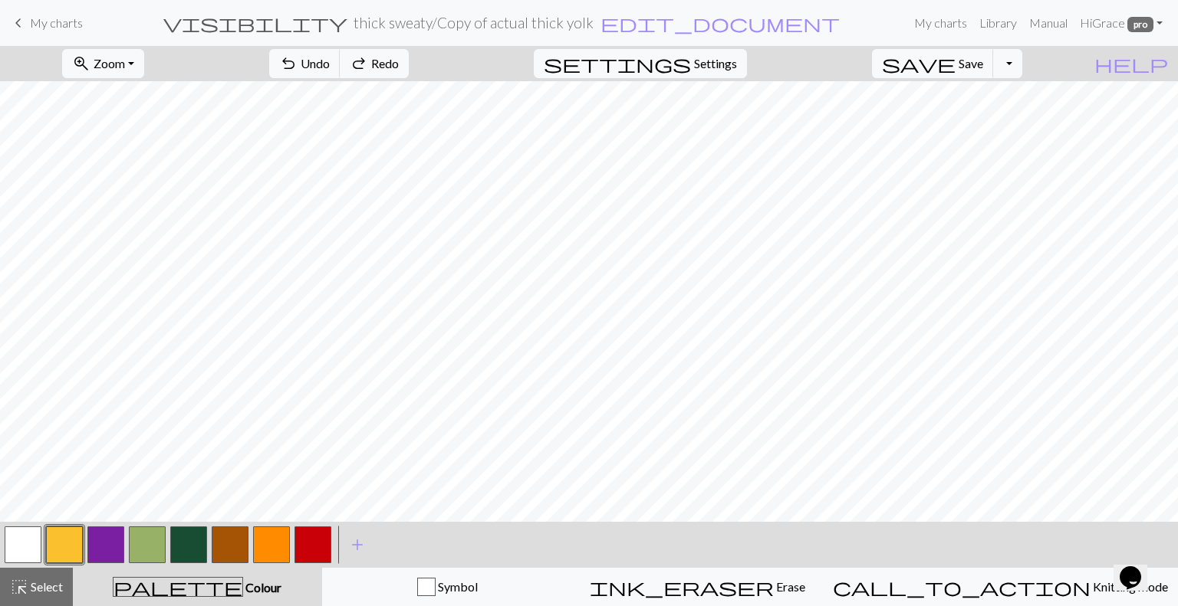
click at [235, 560] on button "button" at bounding box center [230, 545] width 37 height 37
click at [64, 536] on button "button" at bounding box center [64, 545] width 37 height 37
click at [312, 554] on button "button" at bounding box center [312, 545] width 37 height 37
click at [152, 533] on button "button" at bounding box center [147, 545] width 37 height 37
click at [63, 560] on button "button" at bounding box center [64, 545] width 37 height 37
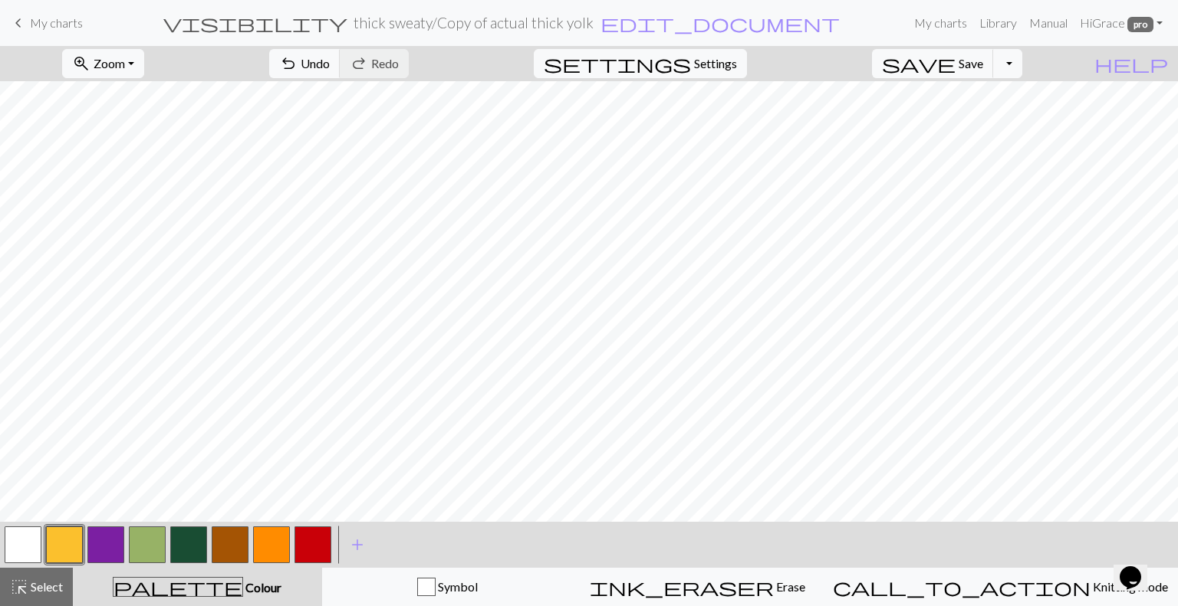
click at [151, 549] on button "button" at bounding box center [147, 545] width 37 height 37
click at [67, 544] on button "button" at bounding box center [64, 545] width 37 height 37
click at [147, 537] on button "button" at bounding box center [147, 545] width 37 height 37
click at [279, 549] on button "button" at bounding box center [271, 545] width 37 height 37
click at [227, 545] on button "button" at bounding box center [230, 545] width 37 height 37
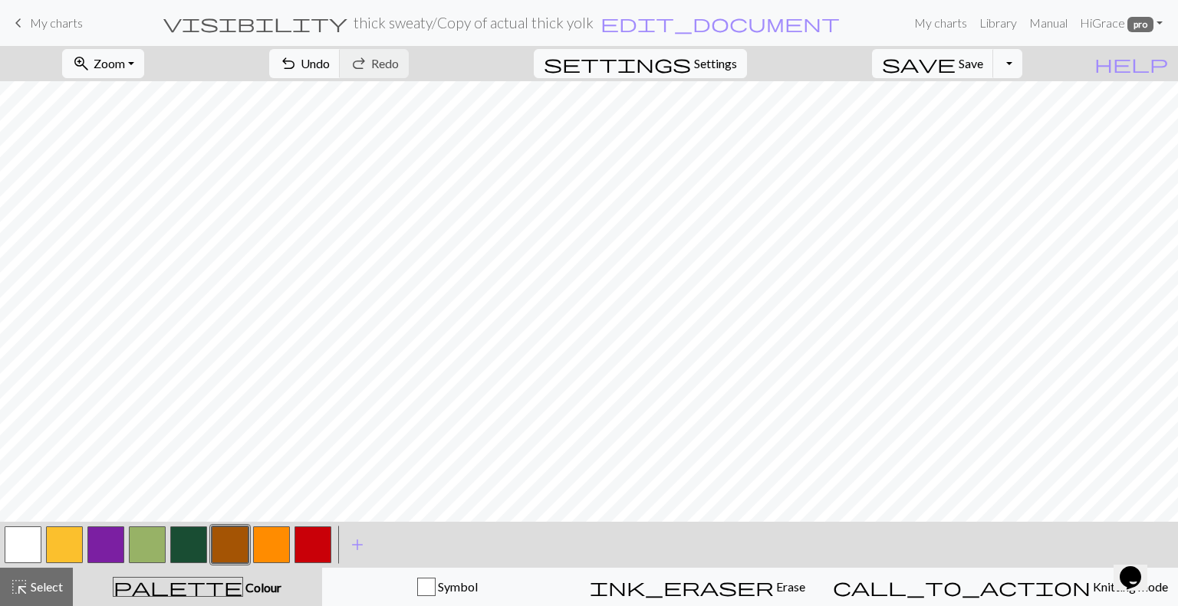
click at [52, 553] on button "button" at bounding box center [64, 545] width 37 height 37
click at [234, 551] on button "button" at bounding box center [230, 545] width 37 height 37
click at [57, 542] on button "button" at bounding box center [64, 545] width 37 height 37
click at [216, 544] on button "button" at bounding box center [230, 545] width 37 height 37
click at [148, 538] on button "button" at bounding box center [147, 545] width 37 height 37
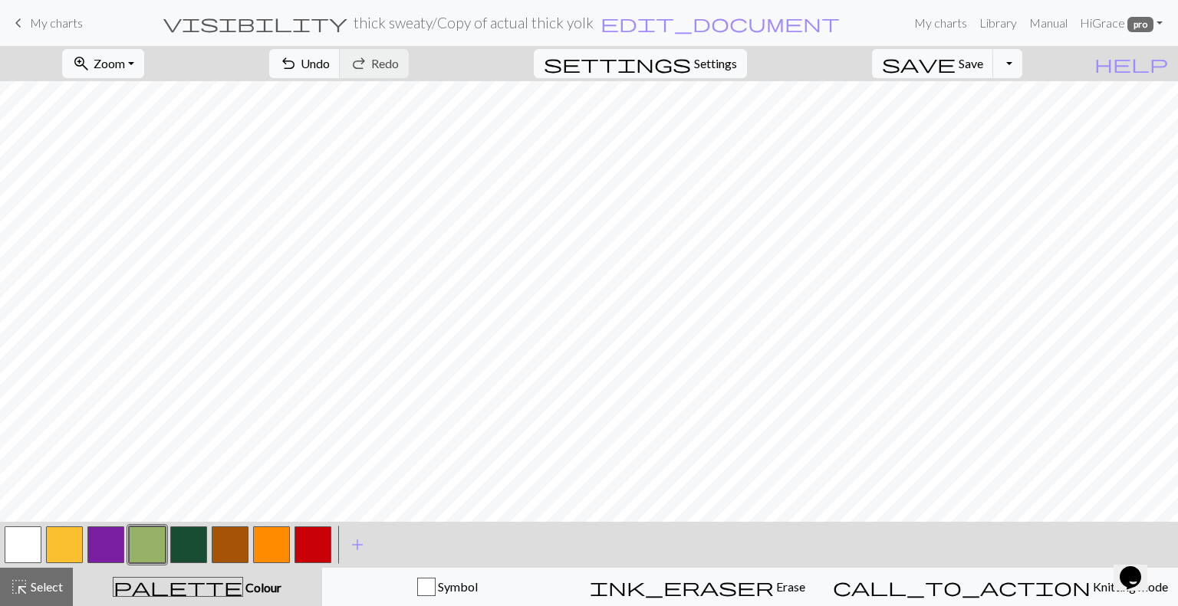
click at [234, 557] on button "button" at bounding box center [230, 545] width 37 height 37
click at [330, 58] on span "Undo" at bounding box center [315, 63] width 29 height 15
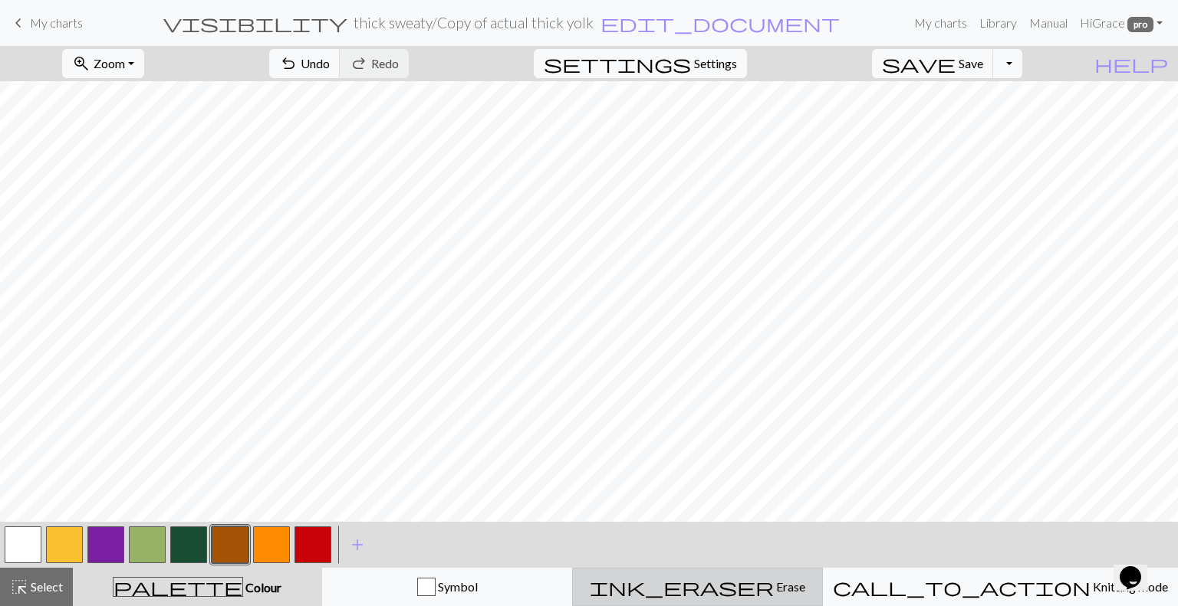
click at [707, 580] on div "ink_eraser Erase Erase" at bounding box center [697, 587] width 231 height 18
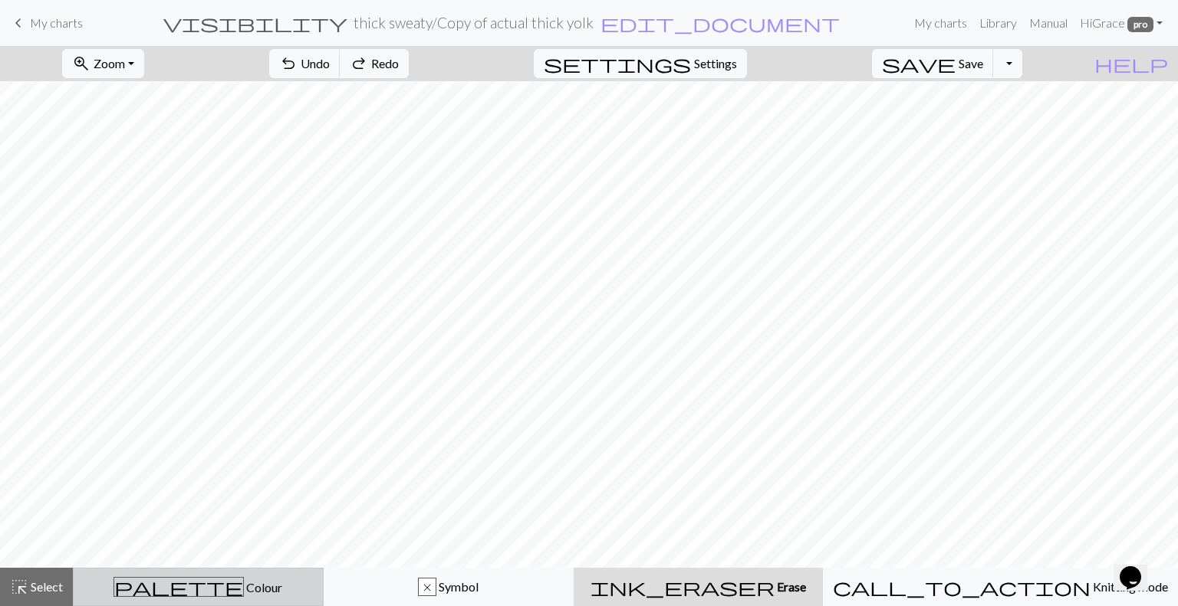
click at [192, 594] on span "palette" at bounding box center [178, 587] width 129 height 21
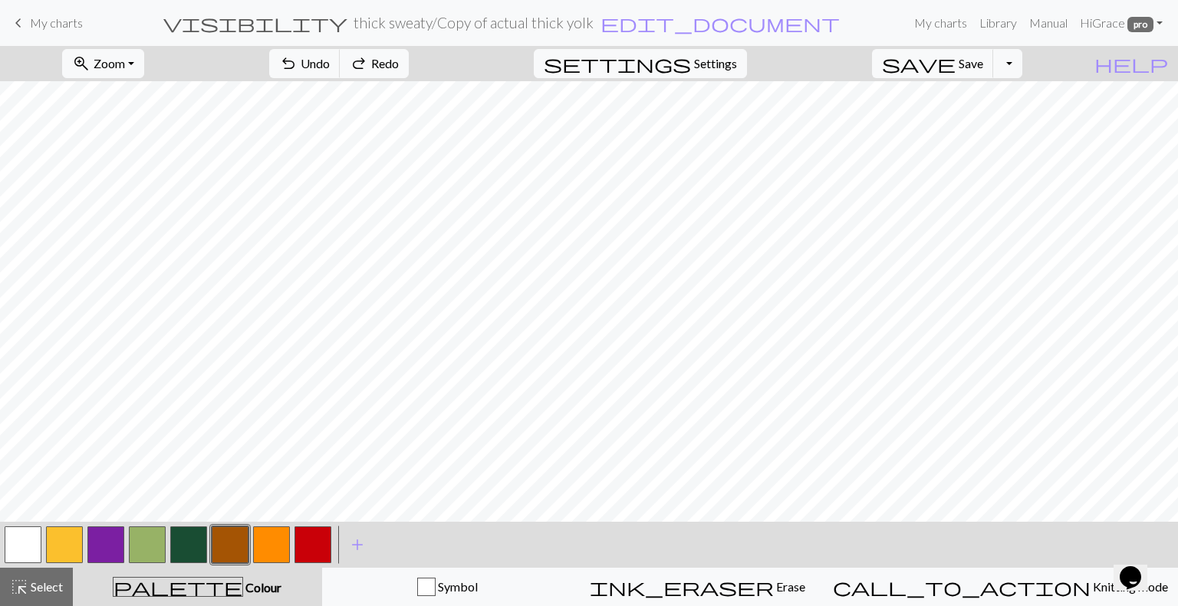
click at [55, 541] on button "button" at bounding box center [64, 545] width 37 height 37
click at [238, 556] on button "button" at bounding box center [230, 545] width 37 height 37
click at [159, 539] on button "button" at bounding box center [147, 545] width 37 height 37
click at [227, 548] on button "button" at bounding box center [230, 545] width 37 height 37
click at [49, 545] on button "button" at bounding box center [64, 545] width 37 height 37
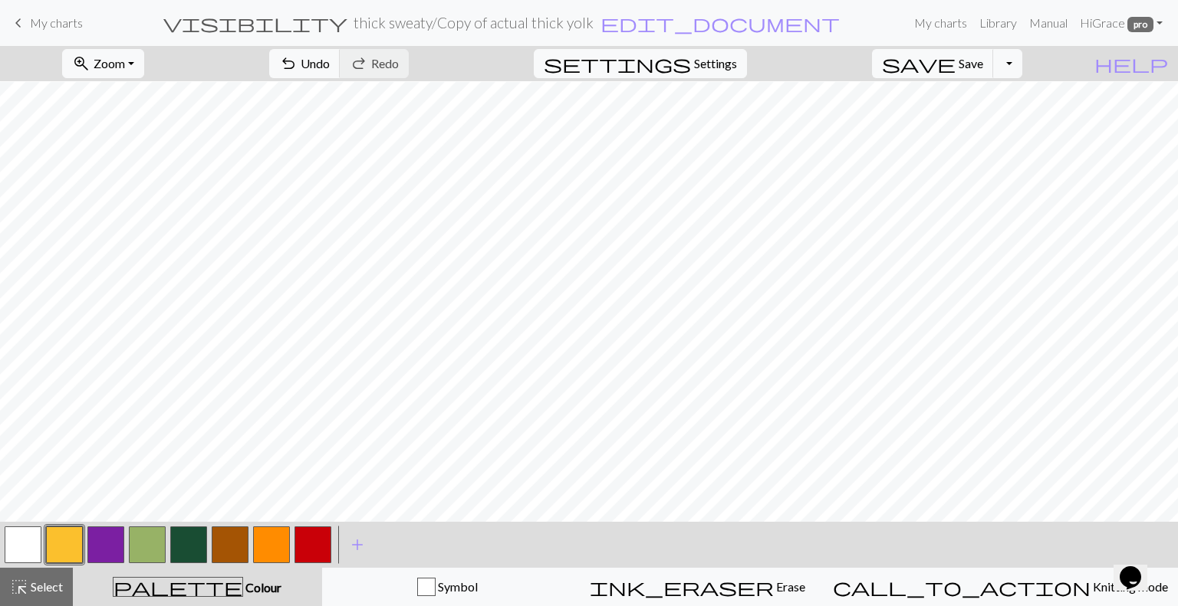
click at [230, 552] on button "button" at bounding box center [230, 545] width 37 height 37
click at [146, 539] on button "button" at bounding box center [147, 545] width 37 height 37
click at [187, 549] on button "button" at bounding box center [188, 545] width 37 height 37
click at [64, 550] on button "button" at bounding box center [64, 545] width 37 height 37
click at [233, 557] on button "button" at bounding box center [230, 545] width 37 height 37
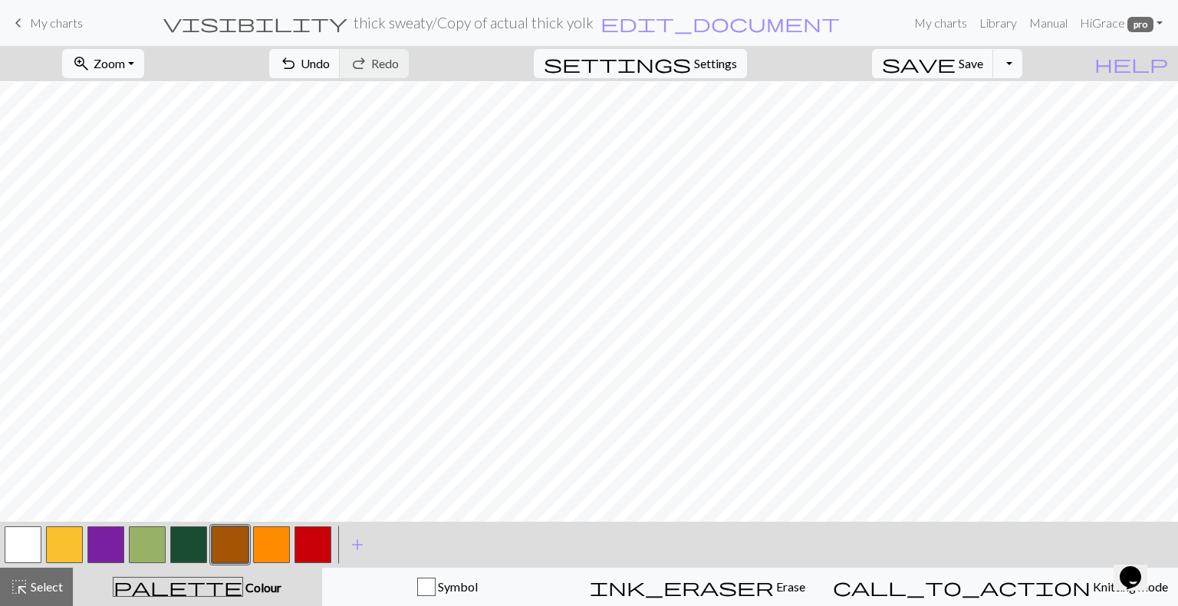
click at [158, 530] on button "button" at bounding box center [147, 545] width 37 height 37
click at [64, 547] on button "button" at bounding box center [64, 545] width 37 height 37
click at [227, 547] on button "button" at bounding box center [230, 545] width 37 height 37
click at [149, 534] on button "button" at bounding box center [147, 545] width 37 height 37
click at [284, 553] on button "button" at bounding box center [271, 545] width 37 height 37
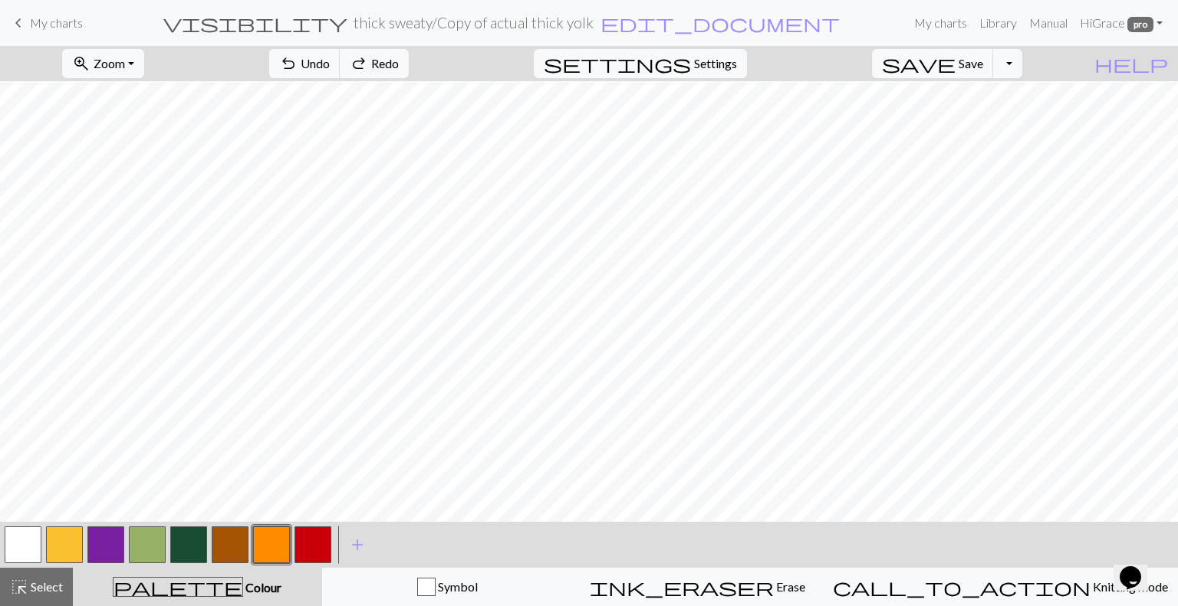
click at [185, 544] on button "button" at bounding box center [188, 545] width 37 height 37
click at [71, 543] on button "button" at bounding box center [64, 545] width 37 height 37
click at [258, 534] on button "button" at bounding box center [271, 545] width 37 height 37
click at [317, 534] on button "button" at bounding box center [312, 545] width 37 height 37
click at [196, 543] on button "button" at bounding box center [188, 545] width 37 height 37
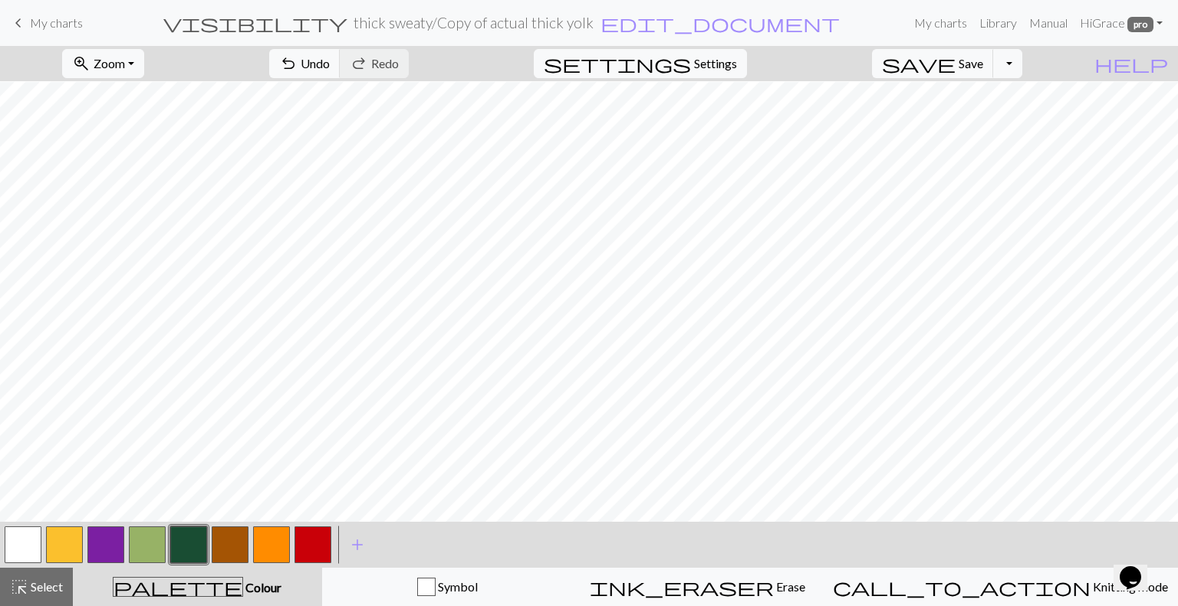
click at [275, 544] on button "button" at bounding box center [271, 545] width 37 height 37
click at [159, 539] on button "button" at bounding box center [147, 545] width 37 height 37
click at [268, 538] on button "button" at bounding box center [271, 545] width 37 height 37
click at [313, 542] on button "button" at bounding box center [312, 545] width 37 height 37
click at [195, 548] on button "button" at bounding box center [188, 545] width 37 height 37
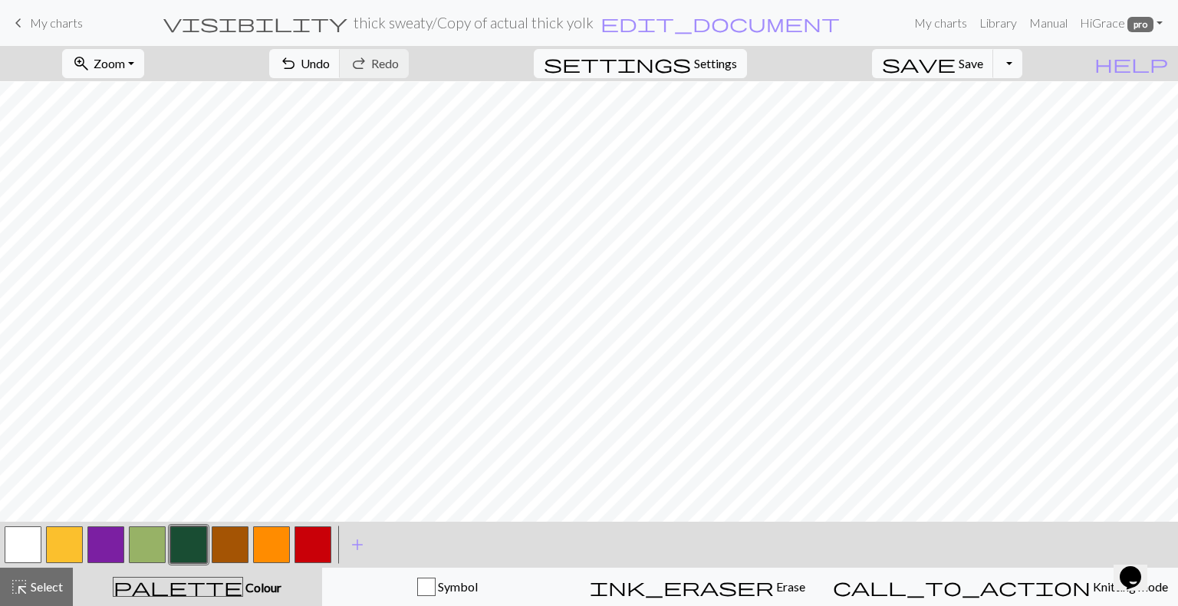
click at [276, 542] on button "button" at bounding box center [271, 545] width 37 height 37
click at [147, 545] on button "button" at bounding box center [147, 545] width 37 height 37
click at [67, 539] on button "button" at bounding box center [64, 545] width 37 height 37
click at [143, 545] on button "button" at bounding box center [147, 545] width 37 height 37
click at [275, 545] on button "button" at bounding box center [271, 545] width 37 height 37
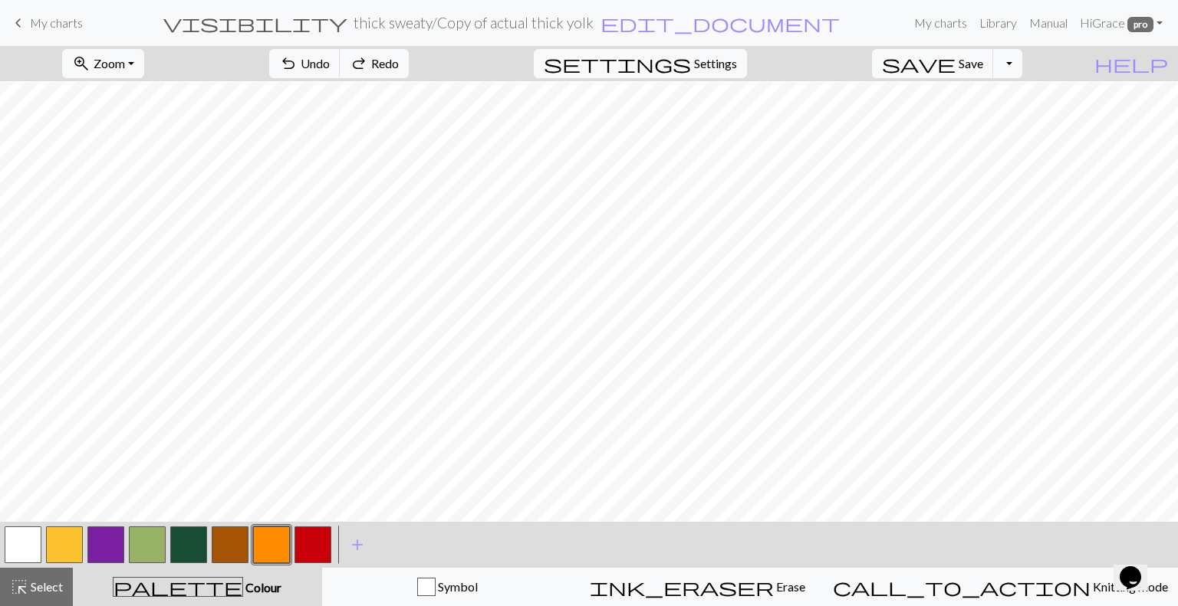
click at [324, 556] on button "button" at bounding box center [312, 545] width 37 height 37
click at [150, 547] on button "button" at bounding box center [147, 545] width 37 height 37
click at [314, 532] on button "button" at bounding box center [312, 545] width 37 height 37
click at [184, 548] on button "button" at bounding box center [188, 545] width 37 height 37
click at [234, 552] on button "button" at bounding box center [230, 545] width 37 height 37
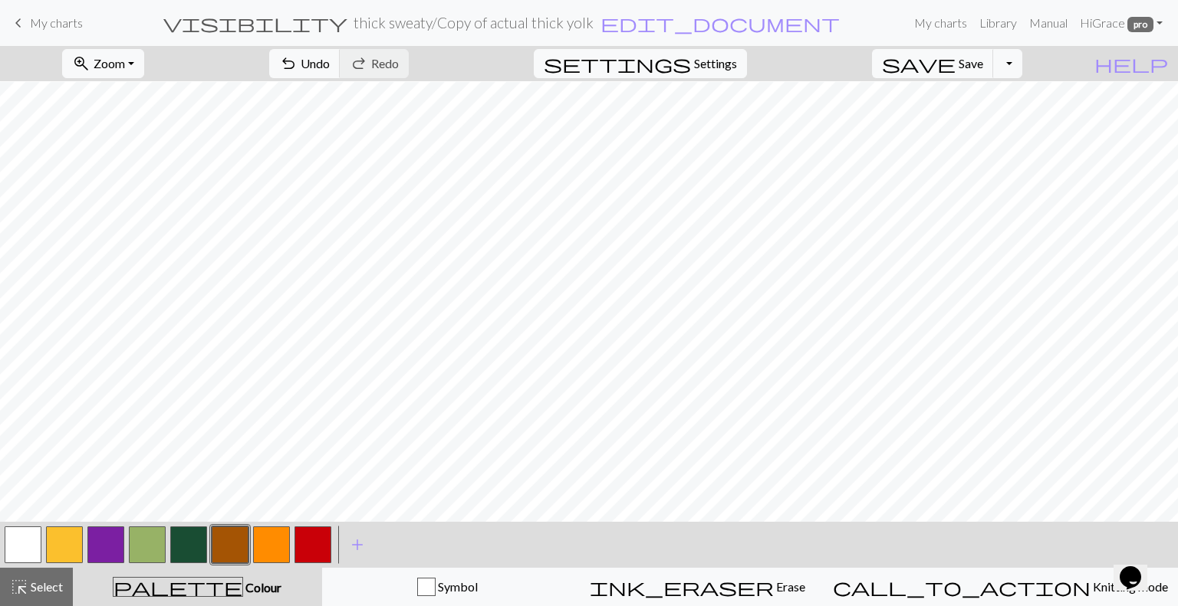
click at [181, 541] on button "button" at bounding box center [188, 545] width 37 height 37
click at [143, 545] on button "button" at bounding box center [147, 545] width 37 height 37
click at [257, 541] on button "button" at bounding box center [271, 545] width 37 height 37
click at [196, 558] on button "button" at bounding box center [188, 545] width 37 height 37
click at [316, 542] on button "button" at bounding box center [312, 545] width 37 height 37
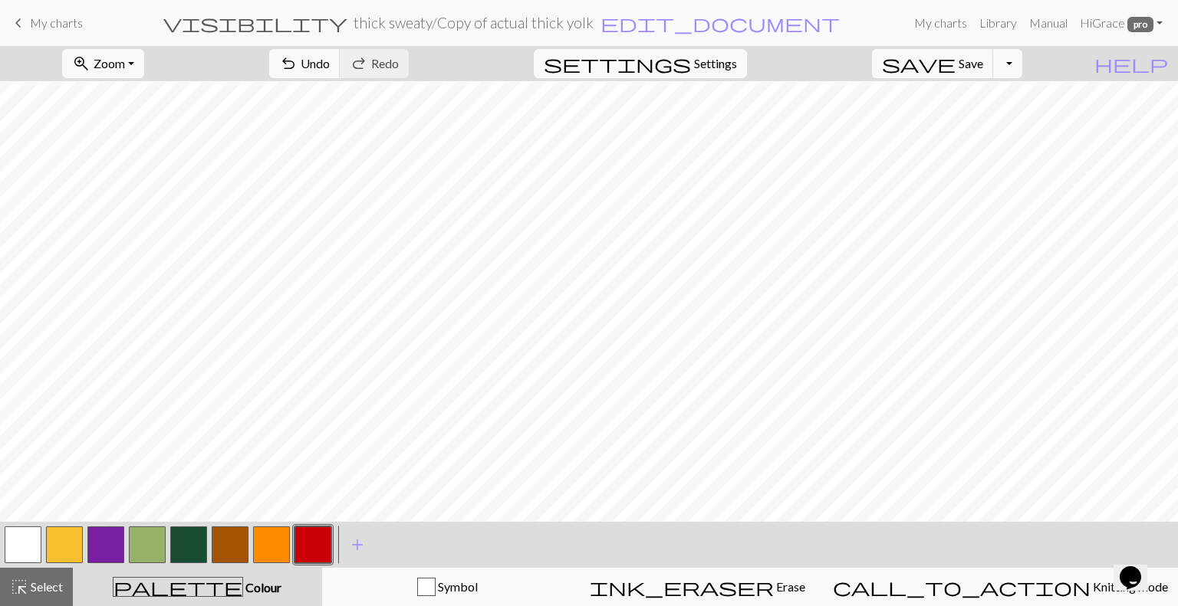
click at [229, 533] on button "button" at bounding box center [230, 545] width 37 height 37
click at [193, 554] on button "button" at bounding box center [188, 545] width 37 height 37
click at [229, 553] on button "button" at bounding box center [230, 545] width 37 height 37
click at [267, 558] on button "button" at bounding box center [271, 545] width 37 height 37
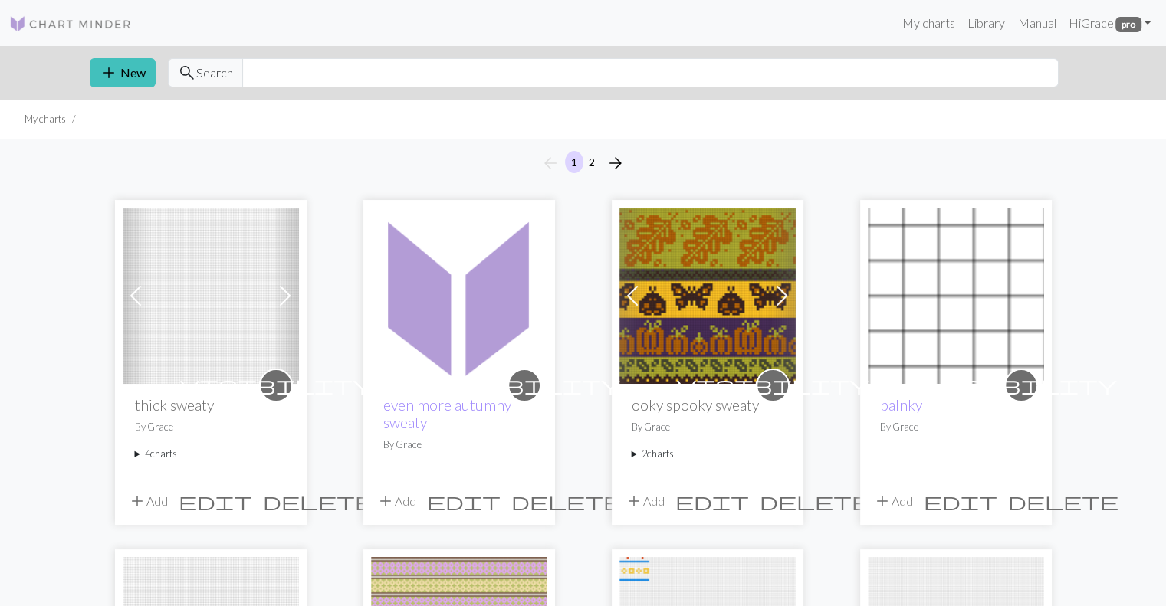
click at [413, 448] on p "By [PERSON_NAME]" at bounding box center [459, 445] width 152 height 15
click at [162, 454] on summary "4 charts" at bounding box center [211, 454] width 152 height 15
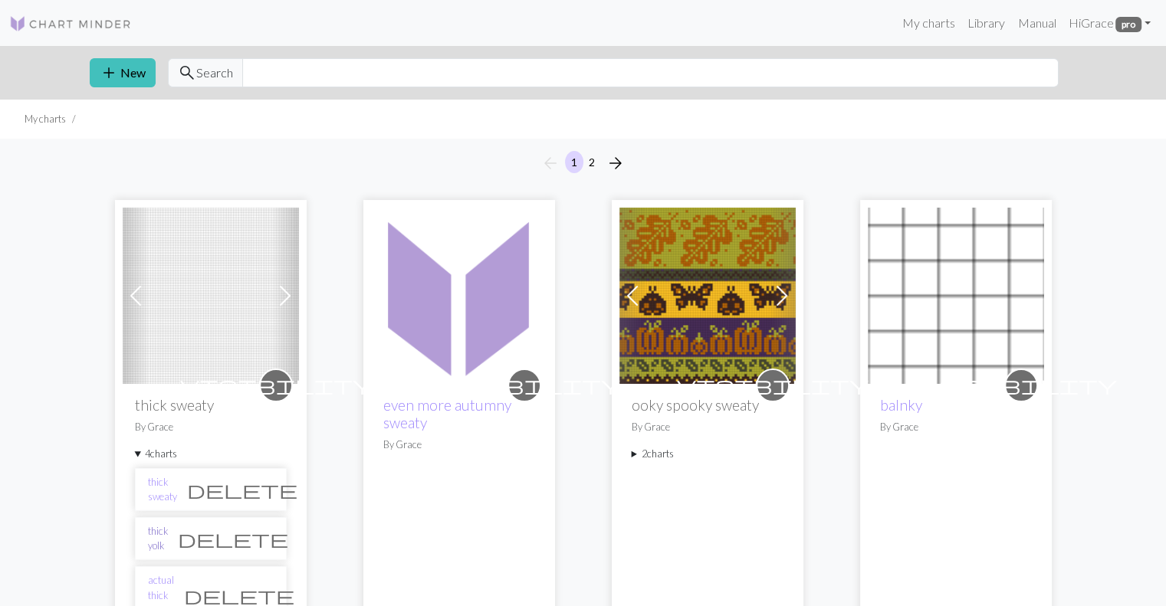
click at [162, 542] on link "thick yolk" at bounding box center [158, 538] width 20 height 29
